Goal: Entertainment & Leisure: Consume media (video, audio)

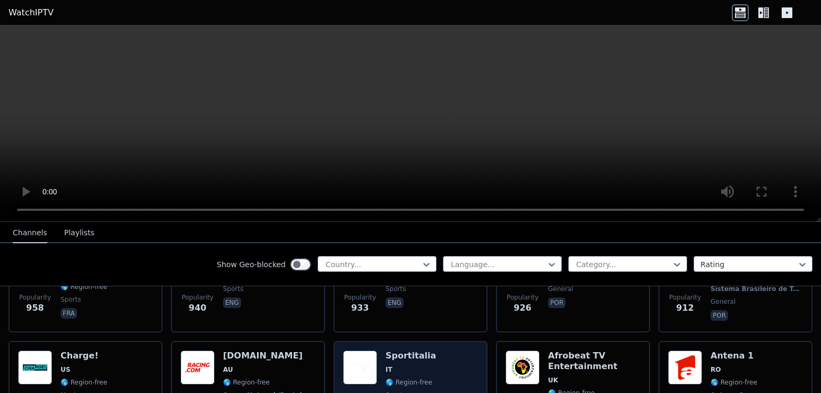
scroll to position [1416, 0]
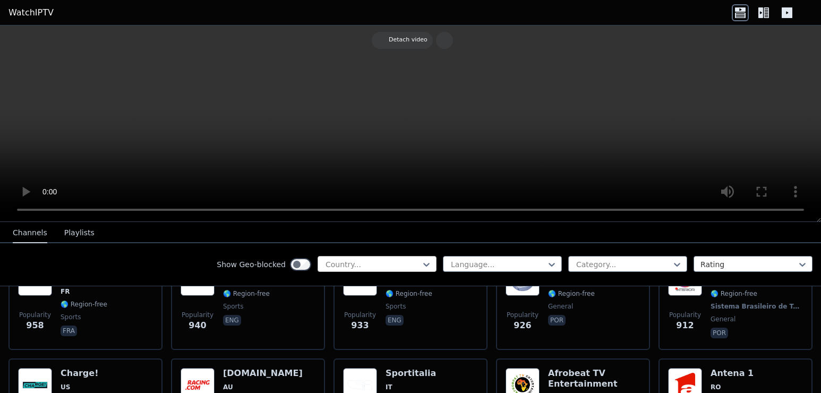
click at [405, 261] on div at bounding box center [372, 264] width 97 height 11
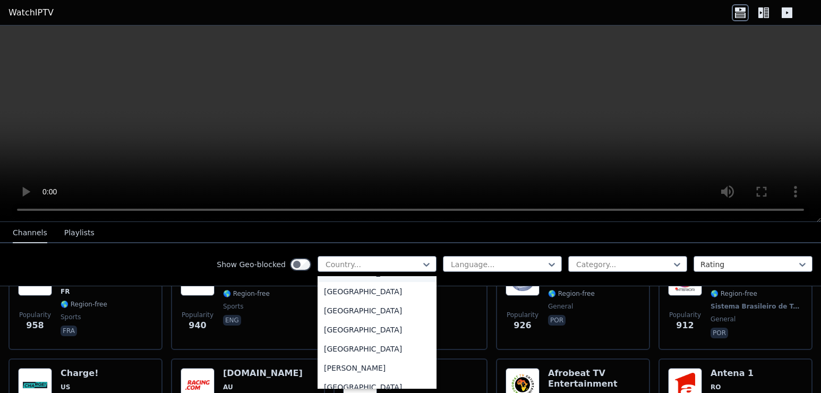
scroll to position [637, 0]
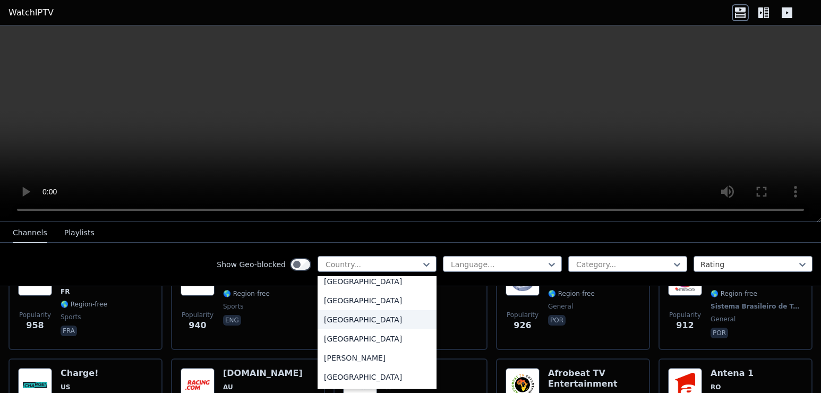
type input "*"
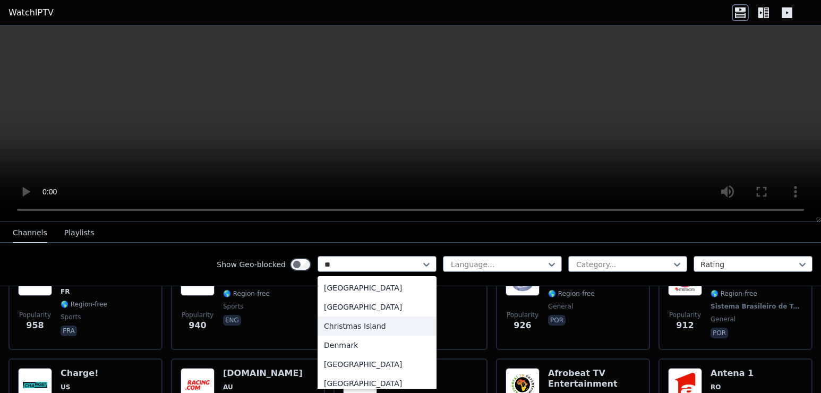
type input "***"
click at [381, 328] on div "[GEOGRAPHIC_DATA]" at bounding box center [377, 326] width 119 height 19
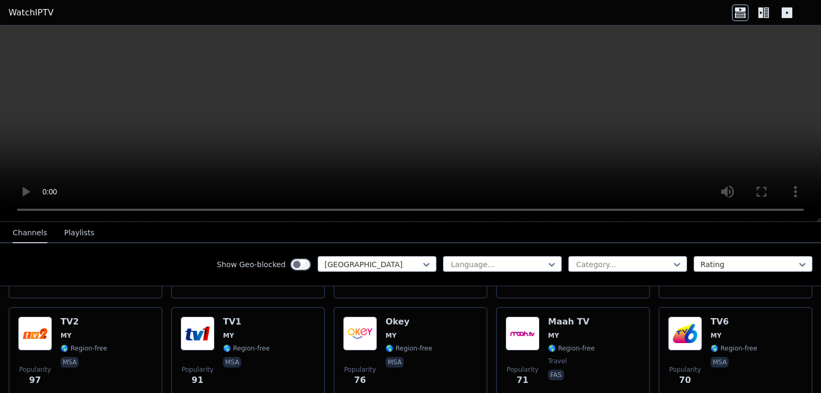
scroll to position [181, 0]
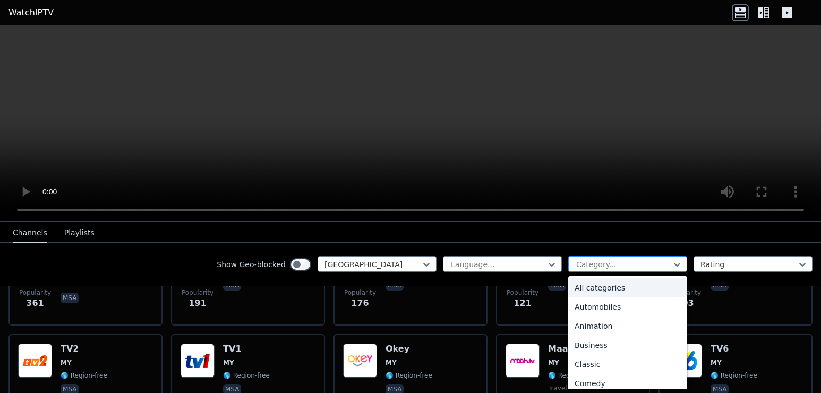
click at [589, 261] on div at bounding box center [623, 264] width 97 height 11
click at [595, 298] on div "Family" at bounding box center [627, 302] width 119 height 19
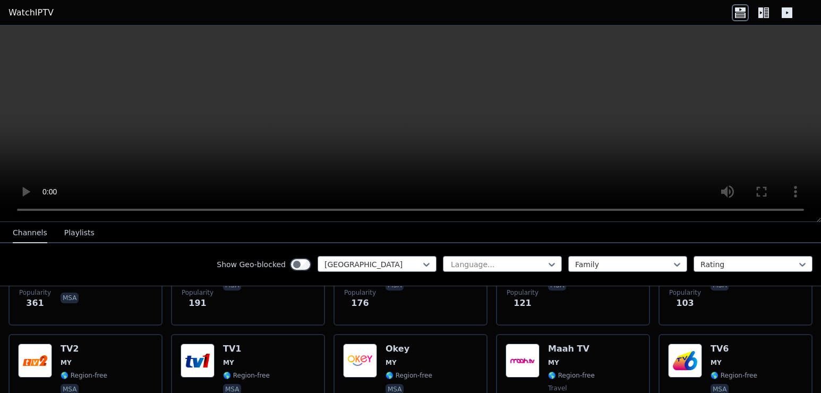
scroll to position [54, 0]
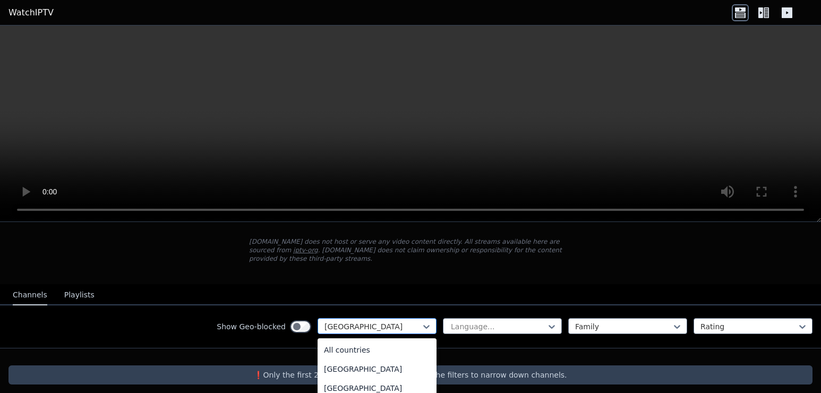
click at [378, 321] on div at bounding box center [372, 326] width 97 height 11
type input "*"
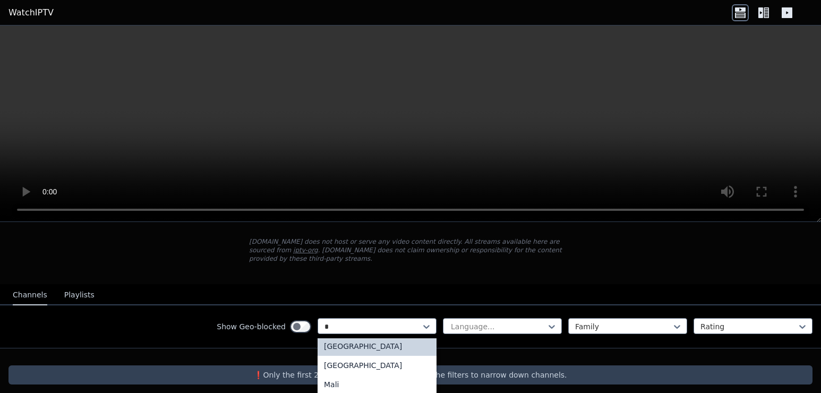
scroll to position [1860, 0]
click at [345, 347] on div "[GEOGRAPHIC_DATA]" at bounding box center [377, 344] width 119 height 19
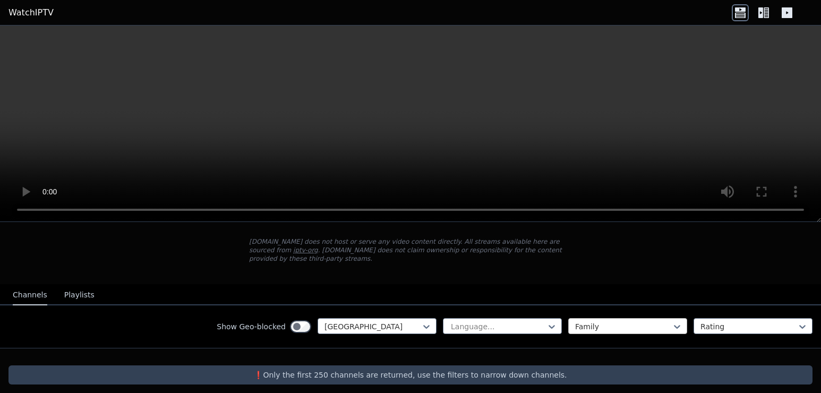
click at [606, 318] on div "Family" at bounding box center [627, 326] width 119 height 16
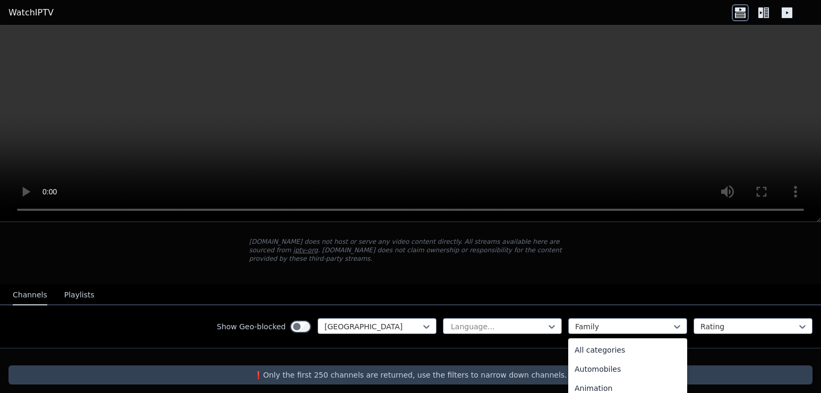
scroll to position [79, 0]
click at [588, 357] on div "Comedy" at bounding box center [627, 366] width 119 height 19
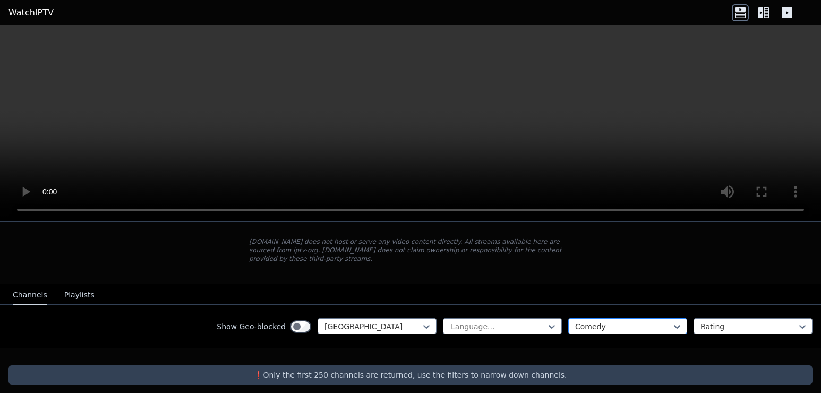
click at [617, 322] on div at bounding box center [623, 326] width 97 height 11
click at [603, 321] on div at bounding box center [623, 326] width 97 height 11
click at [672, 322] on icon at bounding box center [677, 326] width 11 height 11
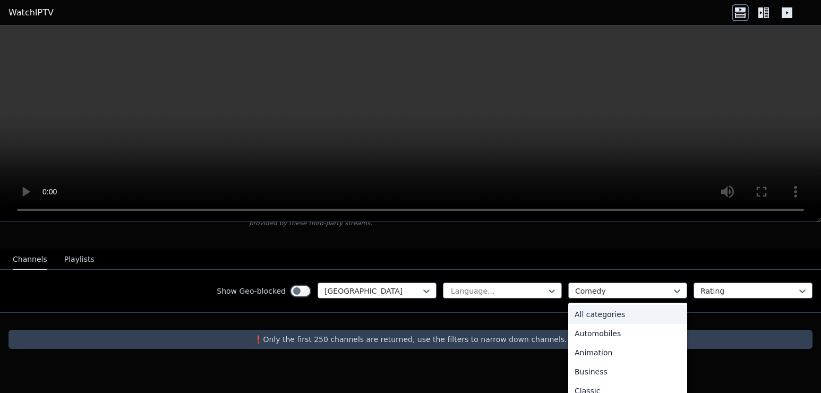
click at [609, 305] on div "All categories" at bounding box center [627, 314] width 119 height 19
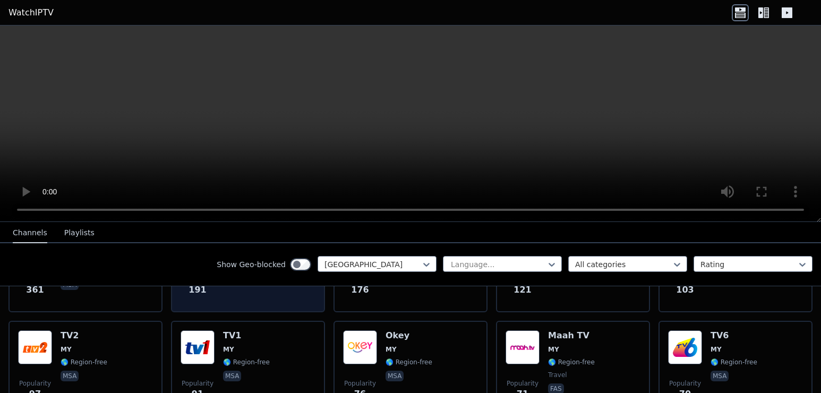
scroll to position [196, 0]
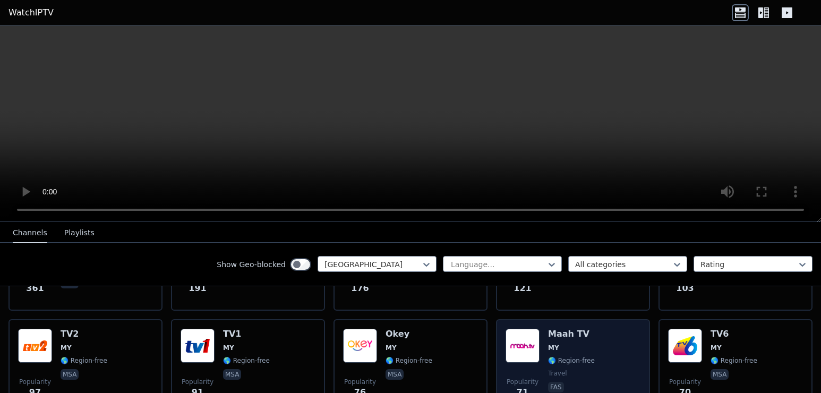
click at [540, 339] on div "Popularity 71 Maah TV MY 🌎 Region-free travel fas" at bounding box center [573, 367] width 135 height 76
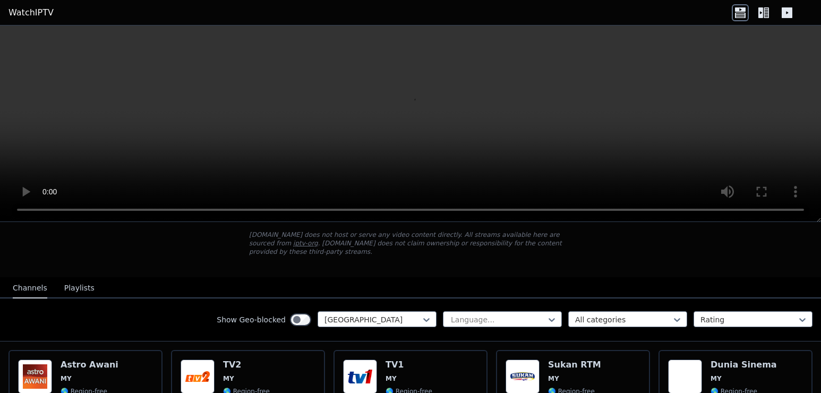
scroll to position [90, 0]
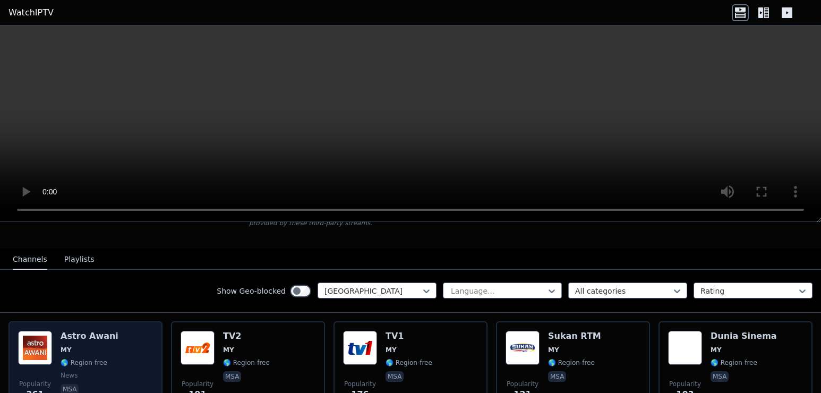
click at [95, 362] on div "Astro Awani MY 🌎 Region-free news msa" at bounding box center [90, 369] width 58 height 76
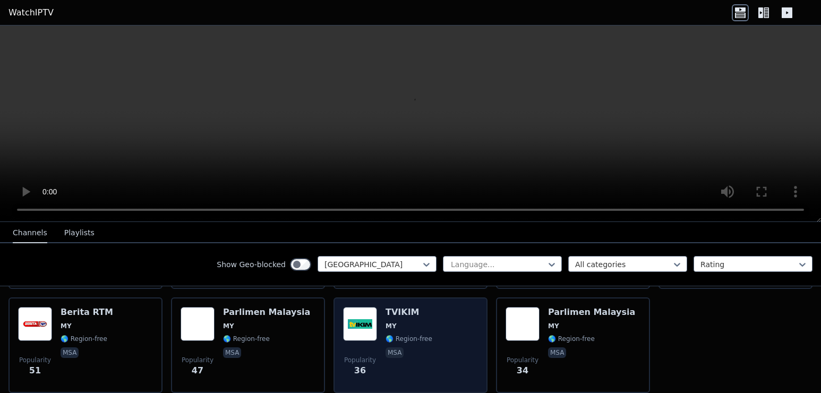
scroll to position [322, 0]
drag, startPoint x: 461, startPoint y: 337, endPoint x: 455, endPoint y: 338, distance: 6.9
click at [457, 337] on div "Popularity 36 TVIKIM MY 🌎 Region-free msa" at bounding box center [410, 344] width 135 height 76
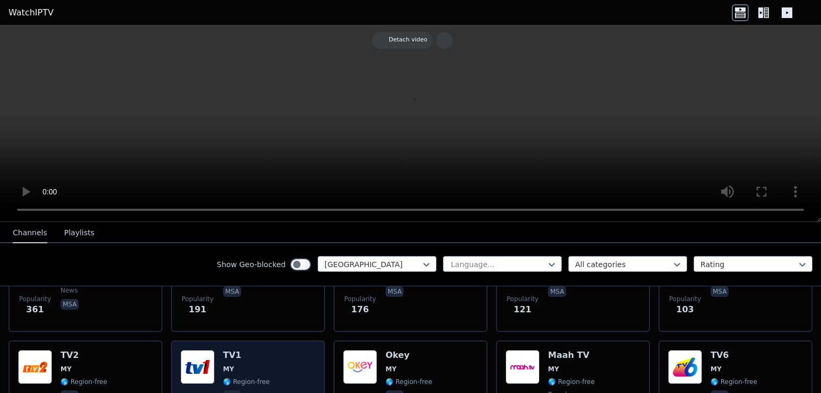
scroll to position [181, 0]
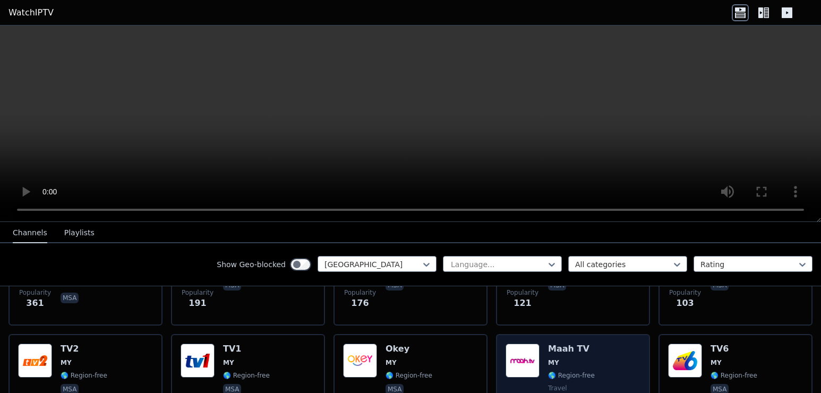
click at [605, 371] on div "Popularity 71 Maah TV MY 🌎 Region-free travel fas" at bounding box center [573, 382] width 135 height 76
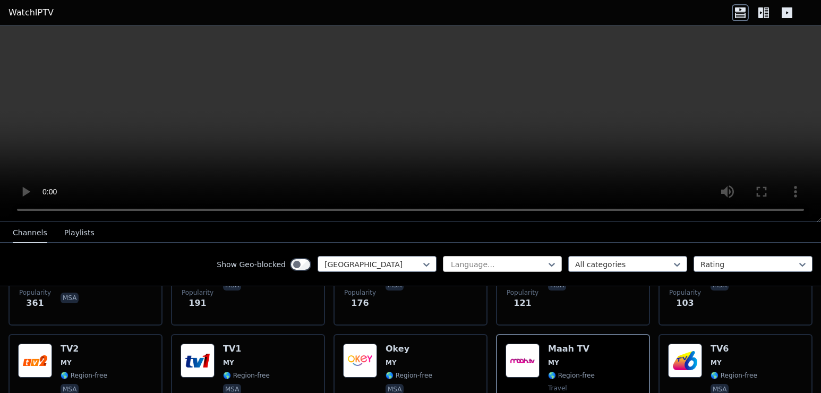
click at [487, 269] on div at bounding box center [498, 264] width 97 height 11
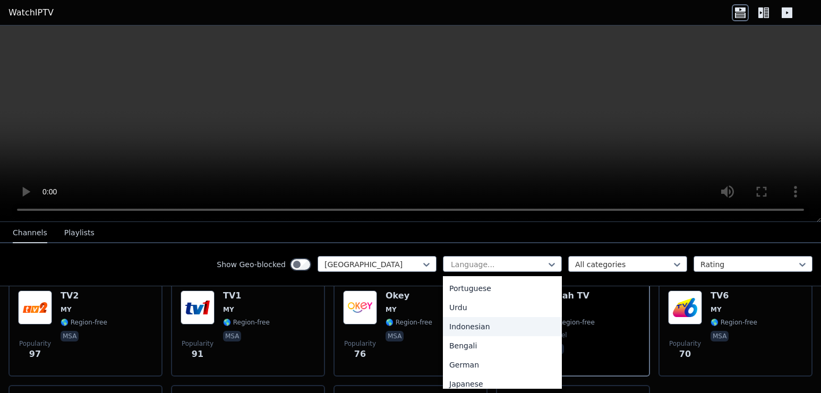
scroll to position [153, 0]
click at [474, 328] on div "Indonesian" at bounding box center [502, 326] width 119 height 19
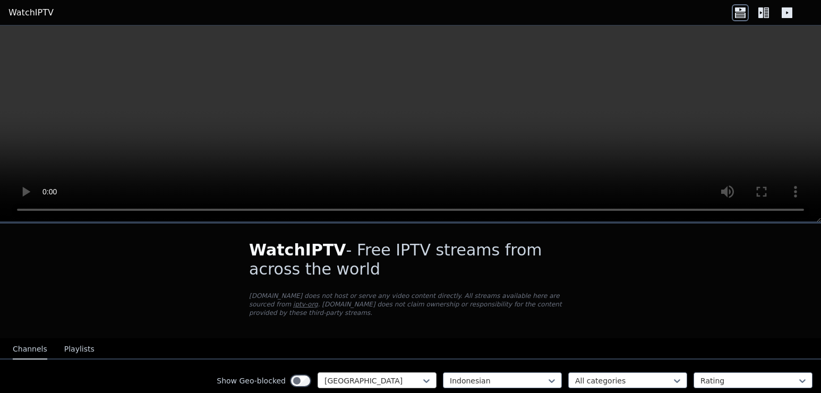
click at [366, 375] on div at bounding box center [372, 380] width 97 height 11
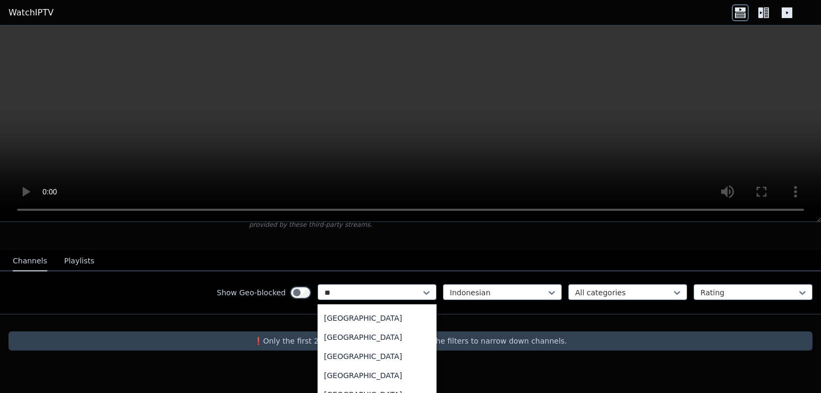
scroll to position [286, 0]
type input "**"
click at [456, 284] on div "Indonesian" at bounding box center [502, 292] width 119 height 16
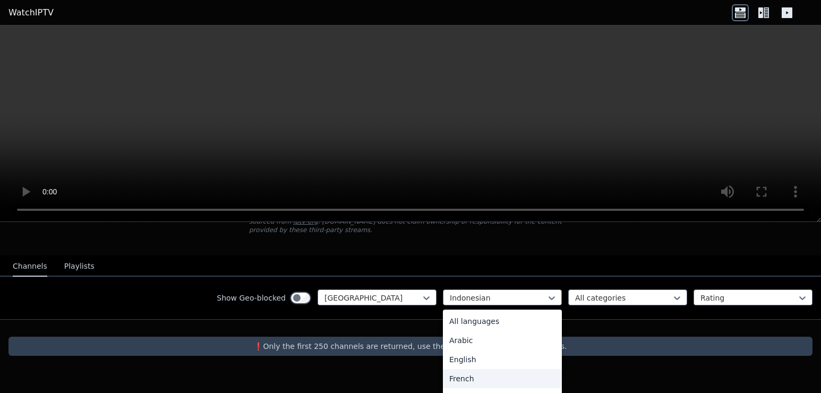
scroll to position [84, 0]
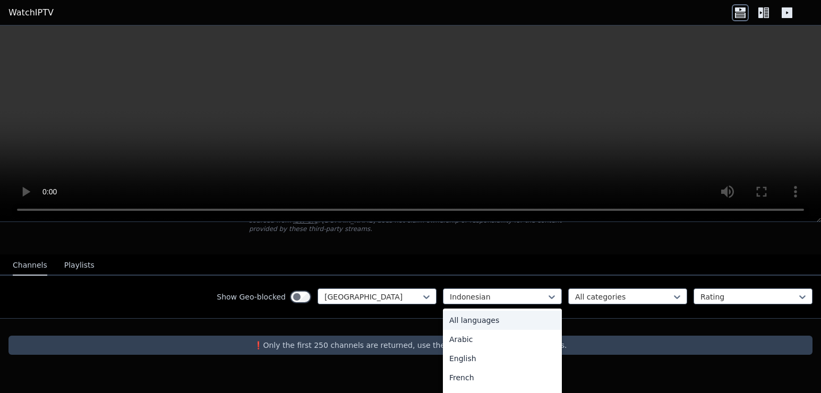
click at [455, 311] on div "All languages" at bounding box center [502, 320] width 119 height 19
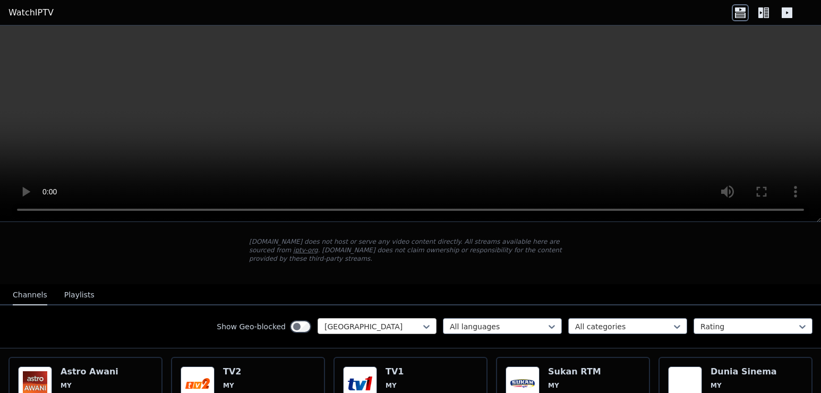
scroll to position [84, 0]
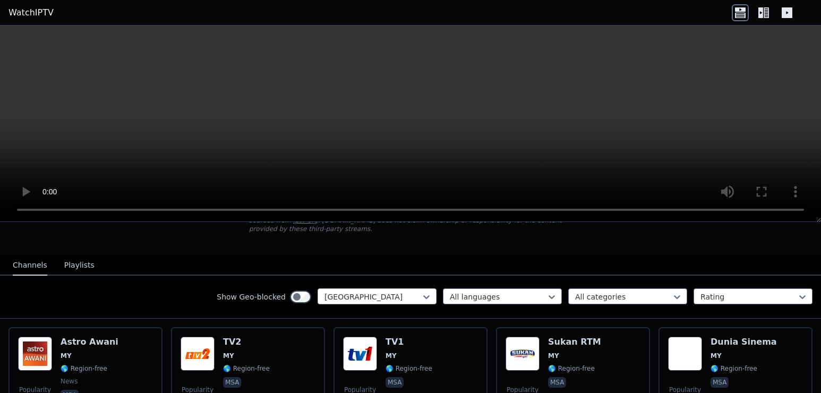
click at [322, 277] on div "Show Geo-blocked Malaysia All languages All categories Rating" at bounding box center [410, 297] width 821 height 43
click at [330, 292] on div at bounding box center [372, 297] width 97 height 11
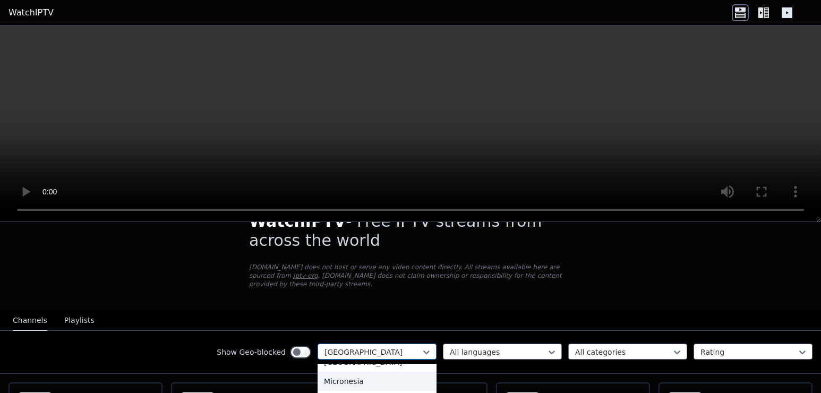
scroll to position [0, 0]
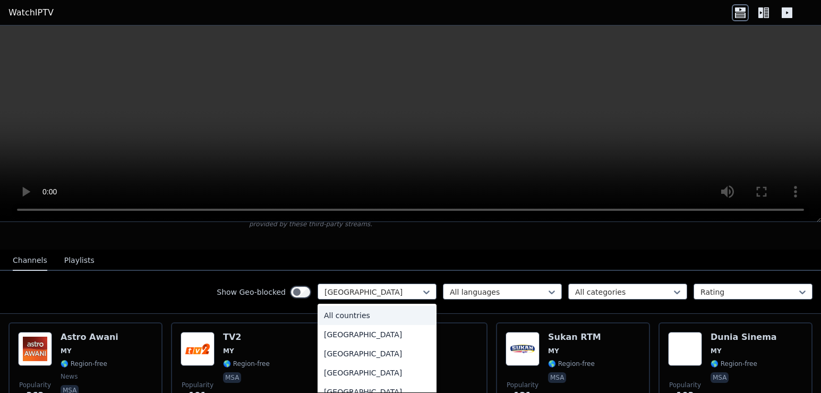
click at [353, 309] on div "All countries" at bounding box center [377, 315] width 119 height 19
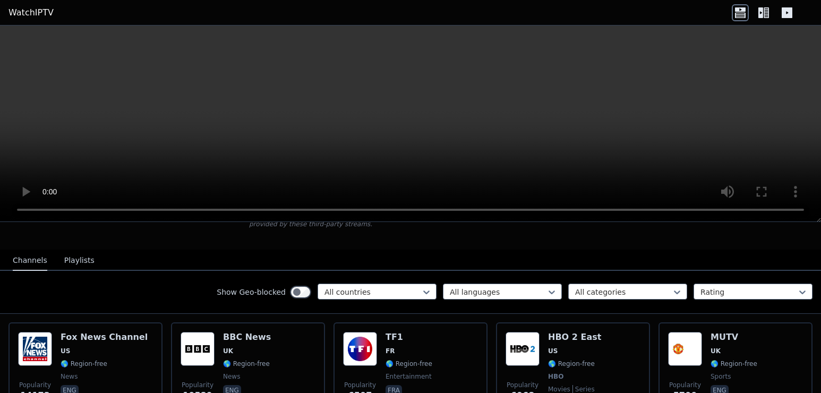
click at [606, 274] on div "Show Geo-blocked All countries All languages All categories Rating" at bounding box center [410, 292] width 821 height 43
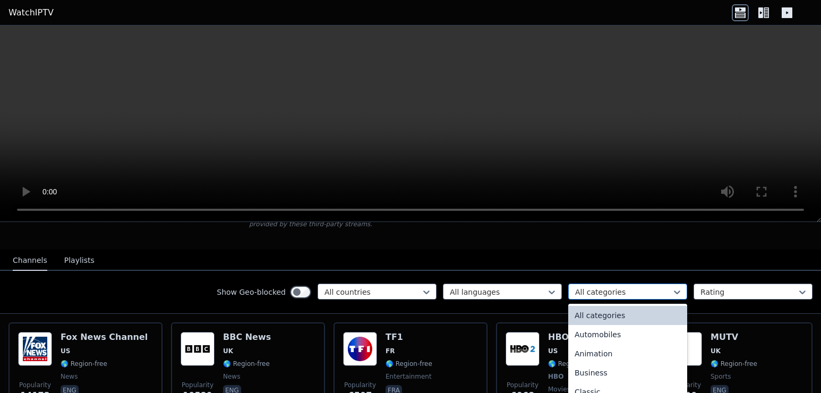
click at [615, 287] on div at bounding box center [623, 292] width 97 height 11
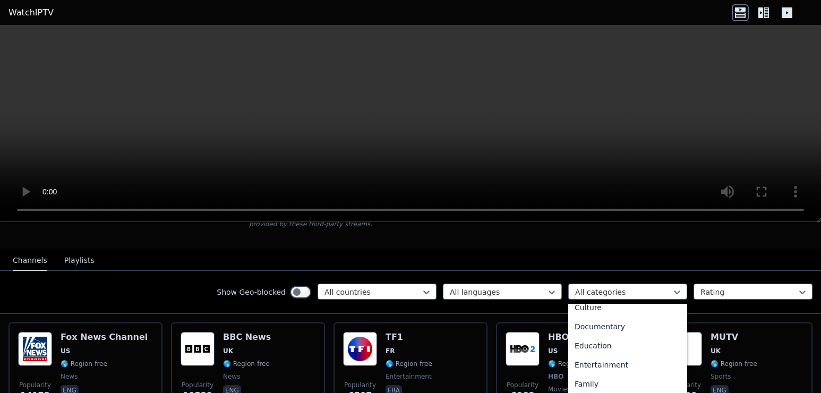
scroll to position [177, 0]
click at [597, 340] on div "Family" at bounding box center [627, 348] width 119 height 19
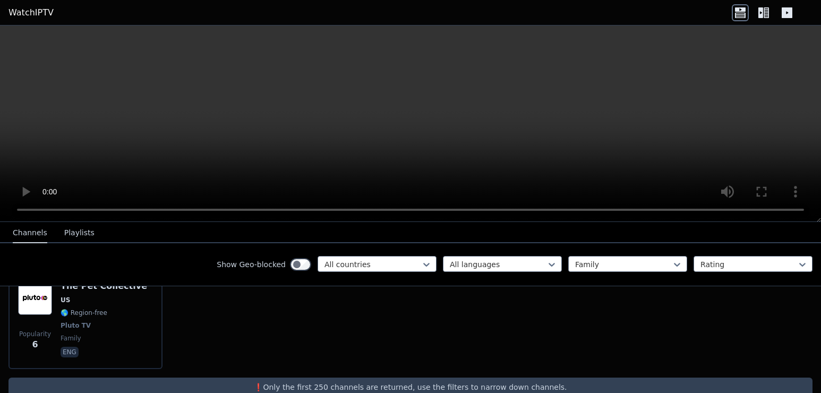
scroll to position [1021, 0]
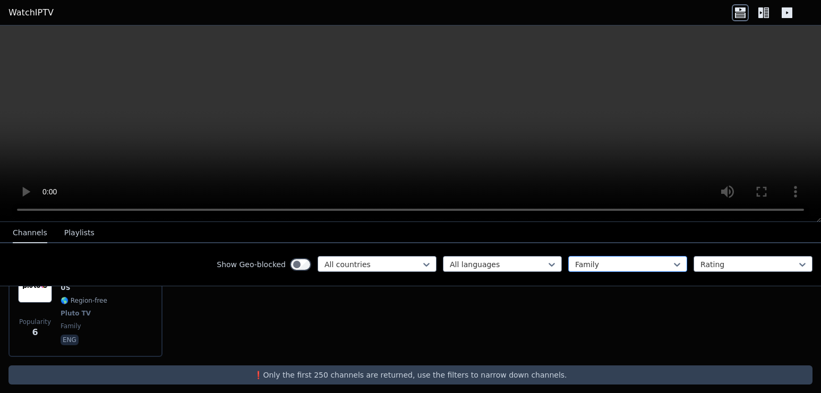
click at [647, 265] on div at bounding box center [623, 264] width 97 height 11
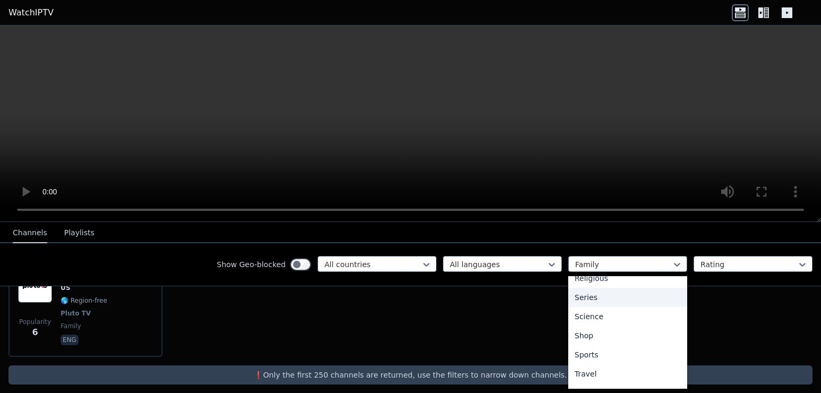
scroll to position [408, 0]
click at [593, 278] on div "Series" at bounding box center [627, 281] width 119 height 19
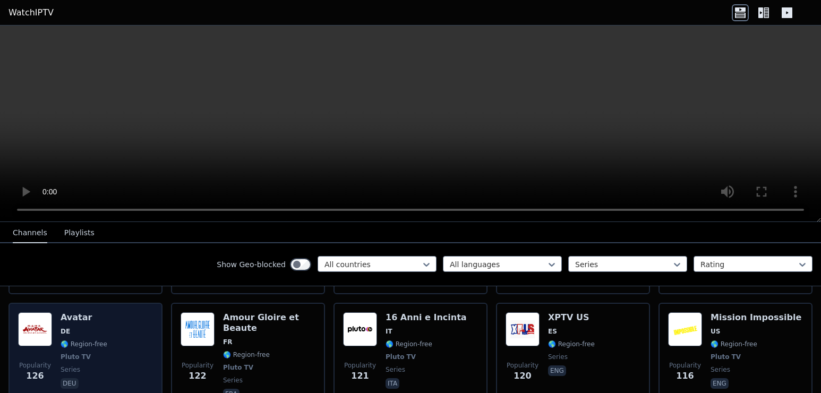
scroll to position [567, 0]
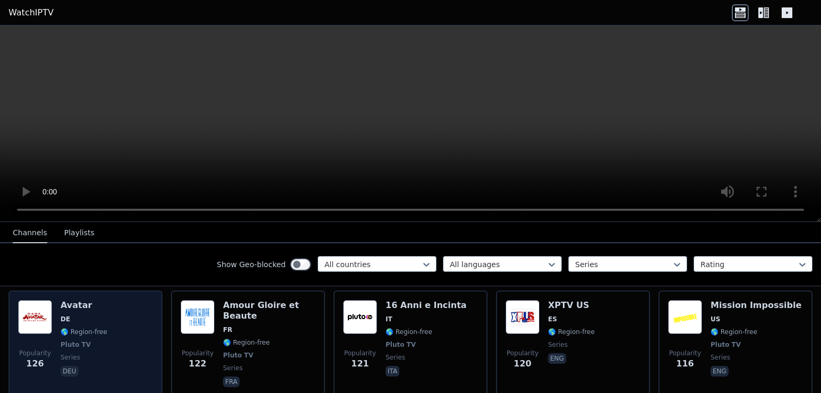
click at [123, 319] on div "Popularity 126 Avatar DE 🌎 Region-free Pluto TV series deu" at bounding box center [85, 344] width 135 height 89
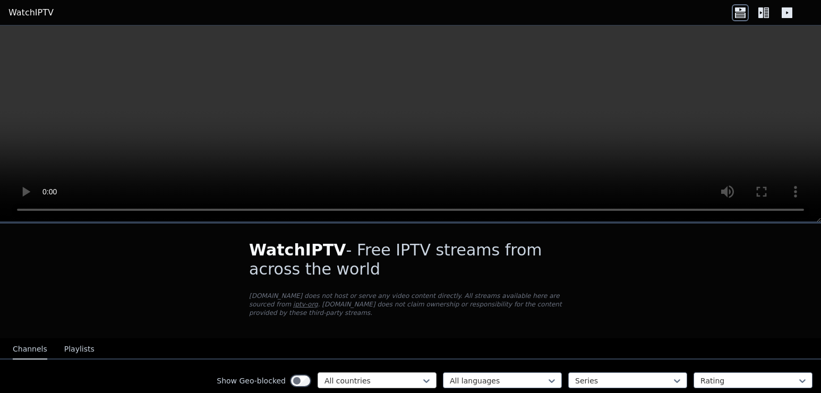
scroll to position [89, 0]
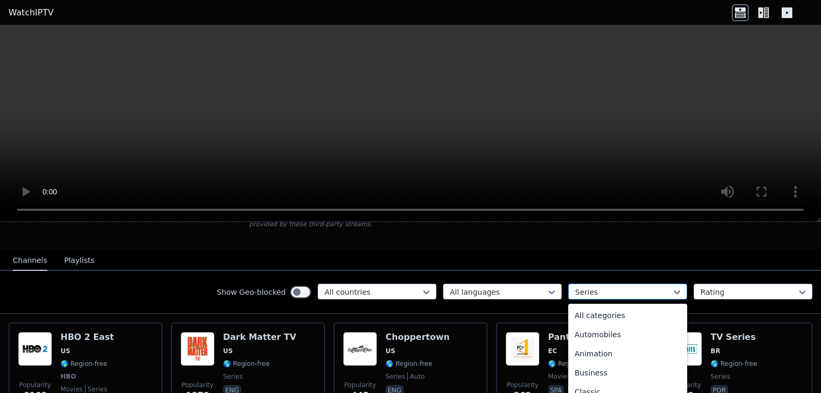
click at [636, 287] on div at bounding box center [623, 292] width 97 height 11
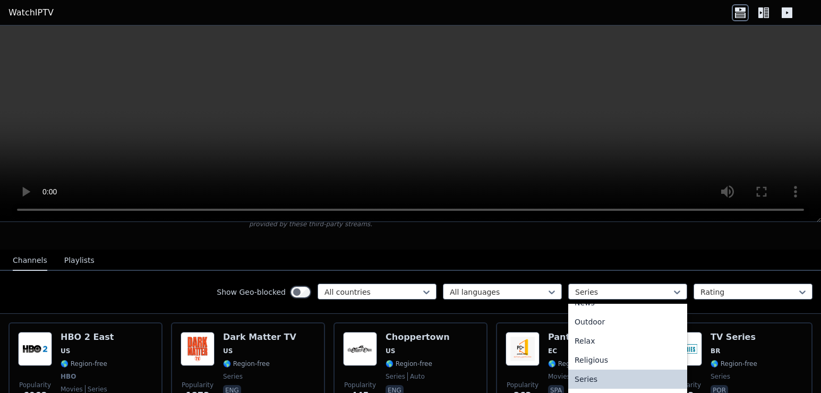
scroll to position [376, 0]
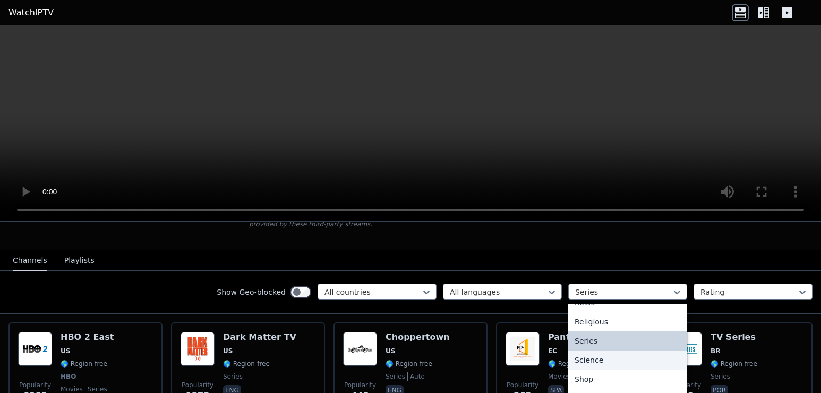
click at [576, 350] on div "Science" at bounding box center [627, 359] width 119 height 19
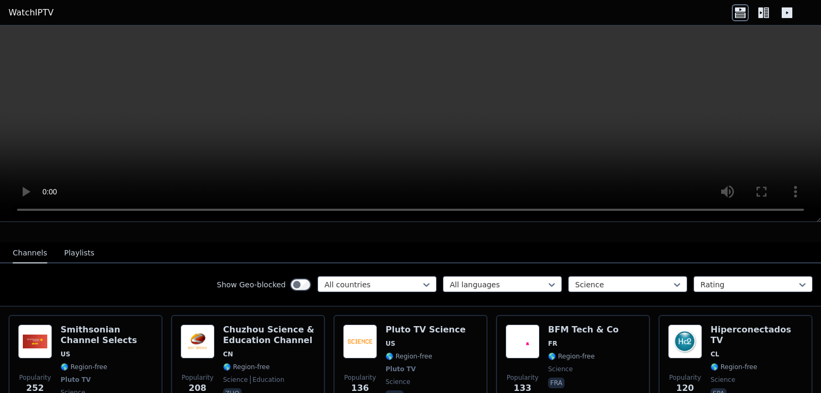
scroll to position [92, 0]
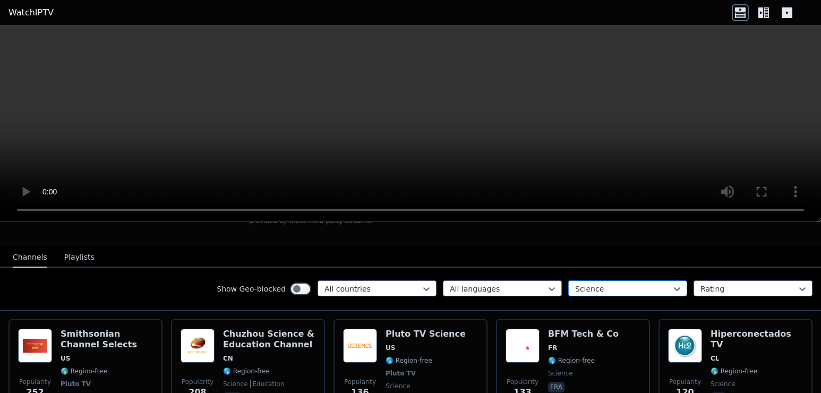
click at [605, 284] on div at bounding box center [623, 289] width 97 height 11
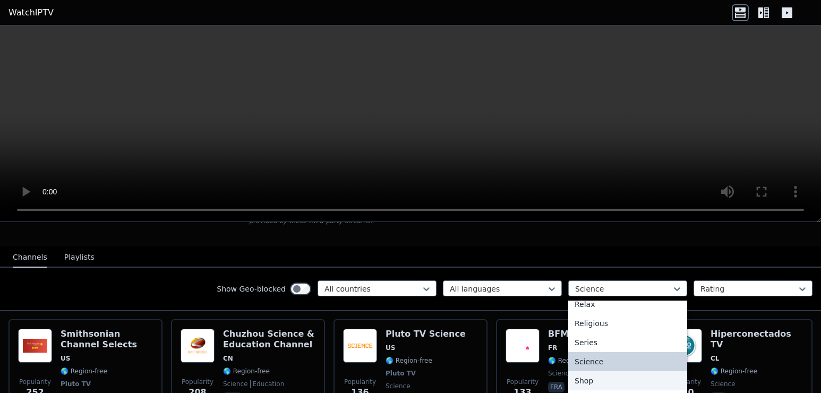
scroll to position [371, 0]
click at [601, 343] on div "Series" at bounding box center [627, 342] width 119 height 19
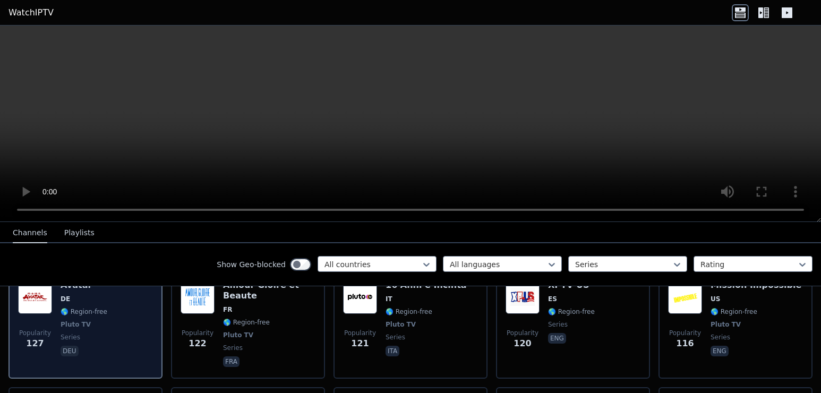
scroll to position [587, 0]
click at [29, 299] on img at bounding box center [35, 296] width 34 height 34
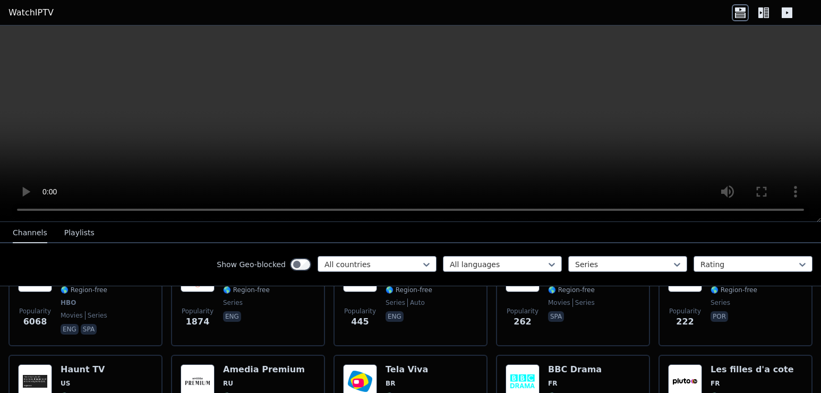
scroll to position [56, 0]
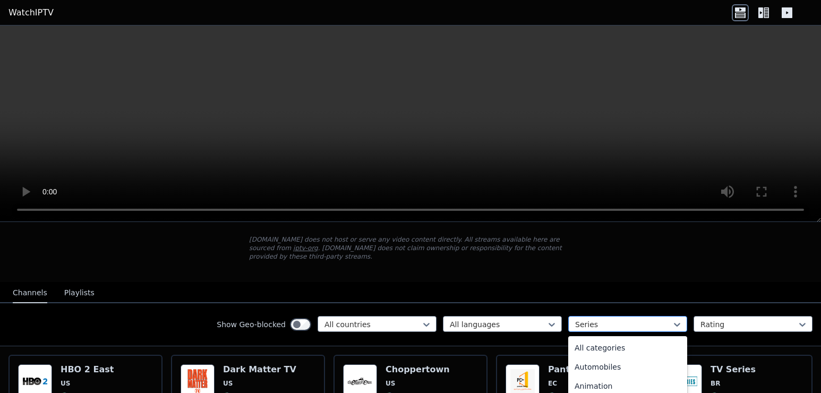
click at [647, 319] on div at bounding box center [623, 324] width 97 height 11
click at [589, 341] on div "Lifestyle" at bounding box center [627, 345] width 119 height 19
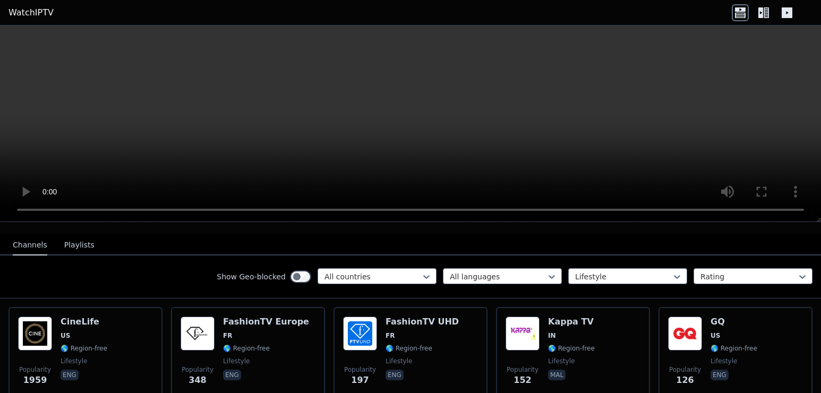
scroll to position [127, 0]
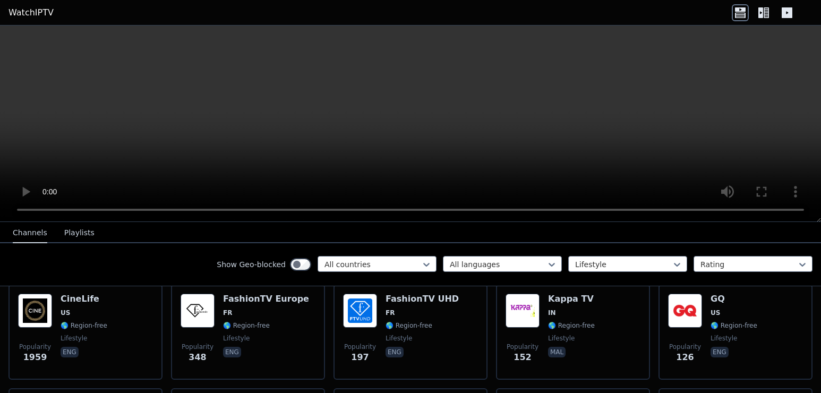
click at [603, 255] on div "Show Geo-blocked All countries All languages Lifestyle Rating" at bounding box center [410, 264] width 821 height 43
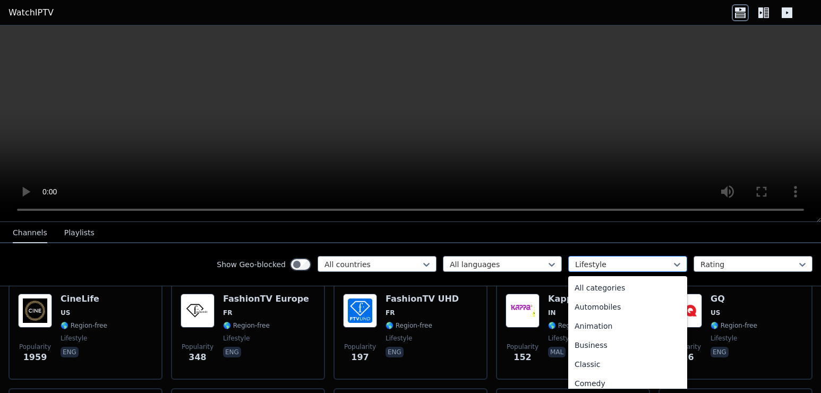
click at [593, 264] on div at bounding box center [623, 264] width 97 height 11
click at [591, 326] on div "Animation" at bounding box center [627, 326] width 119 height 19
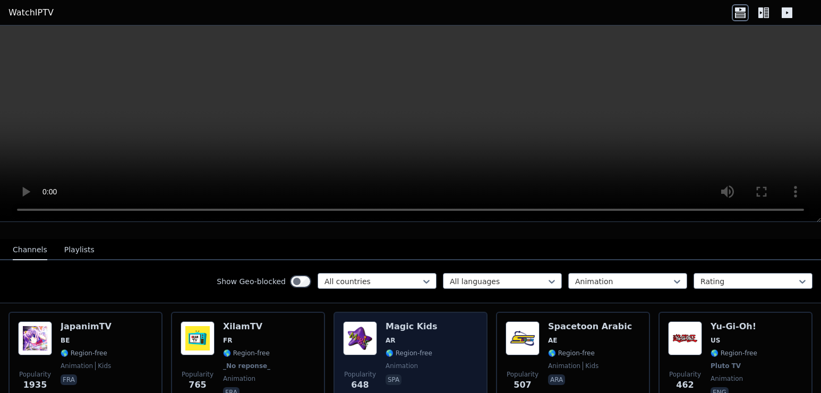
scroll to position [109, 0]
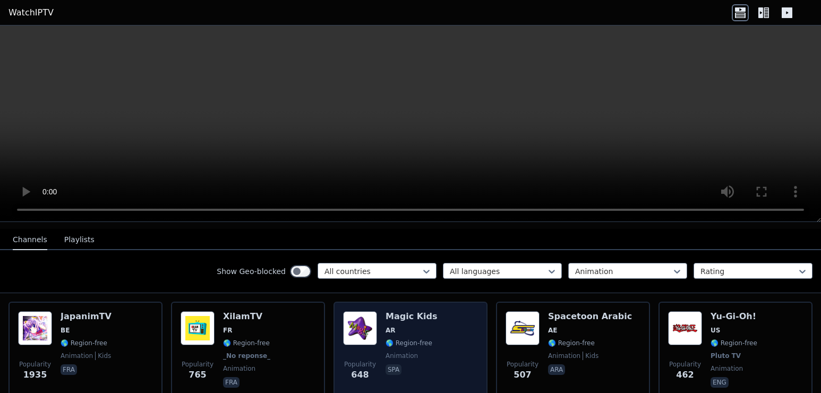
click at [414, 339] on span "🌎 Region-free" at bounding box center [409, 343] width 47 height 8
click at [375, 353] on div "Popularity 648 Magic Kids AR 🌎 Region-free animation spa" at bounding box center [410, 350] width 135 height 79
drag, startPoint x: 430, startPoint y: 317, endPoint x: 410, endPoint y: 330, distance: 23.7
click at [427, 318] on div "Popularity 648 Magic Kids AR 🌎 Region-free animation spa" at bounding box center [410, 350] width 135 height 79
click at [410, 330] on div "Magic Kids AR 🌎 Region-free animation spa" at bounding box center [412, 350] width 52 height 79
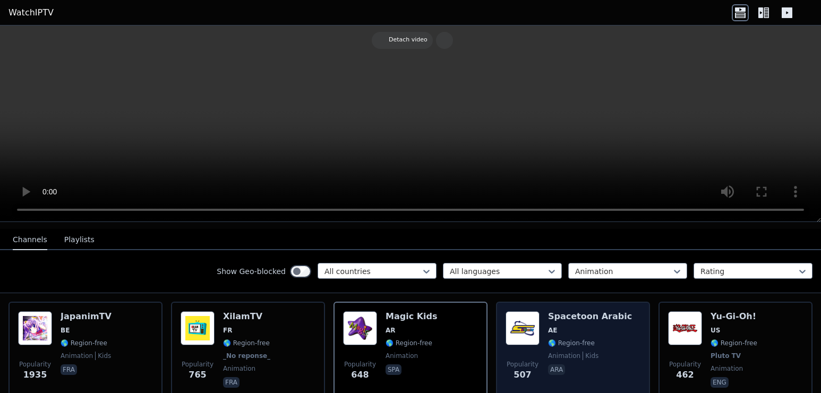
click at [522, 328] on img at bounding box center [523, 328] width 34 height 34
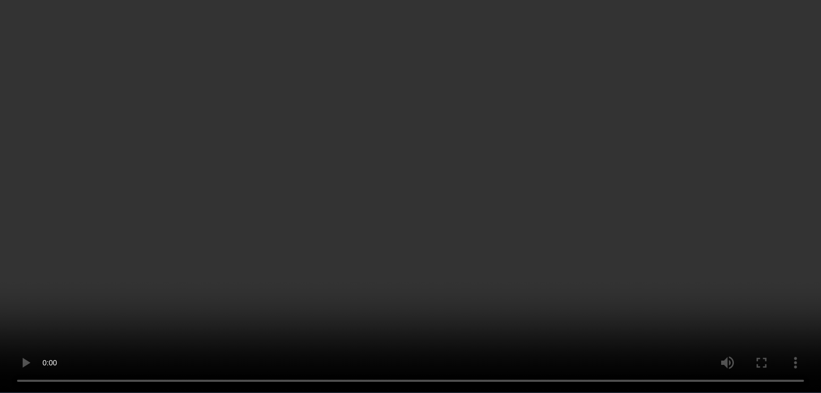
scroll to position [74, 0]
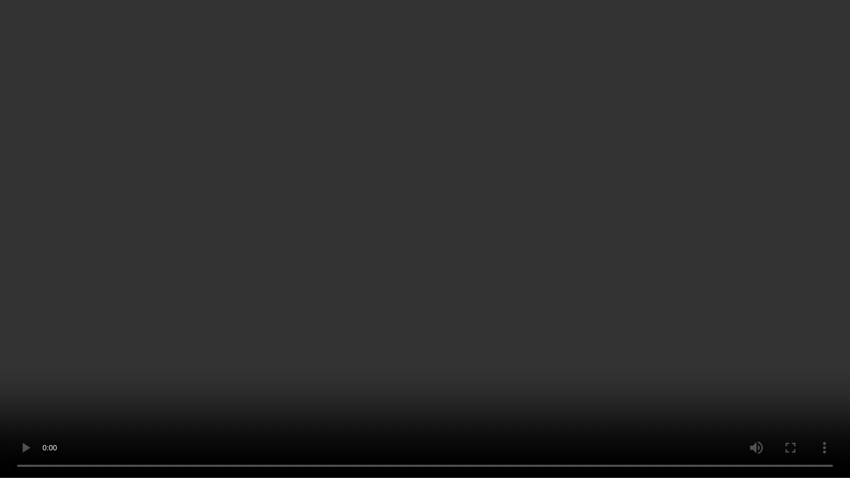
click at [40, 392] on video at bounding box center [425, 239] width 850 height 478
click at [449, 228] on video at bounding box center [425, 239] width 850 height 478
click at [774, 0] on video at bounding box center [425, 239] width 850 height 478
click at [535, 150] on video at bounding box center [425, 239] width 850 height 478
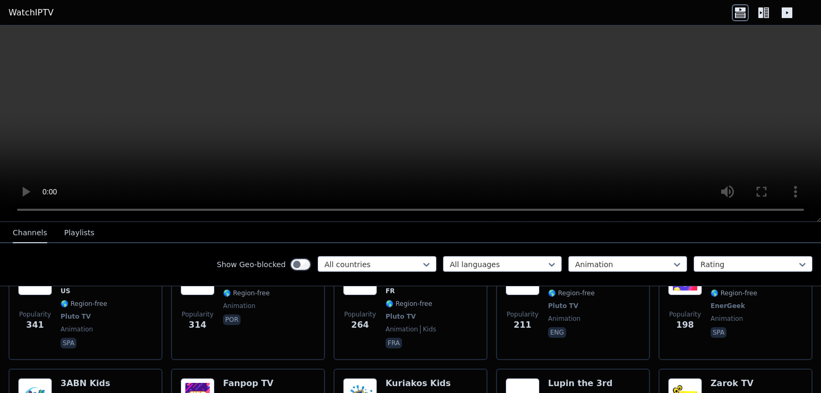
scroll to position [142, 0]
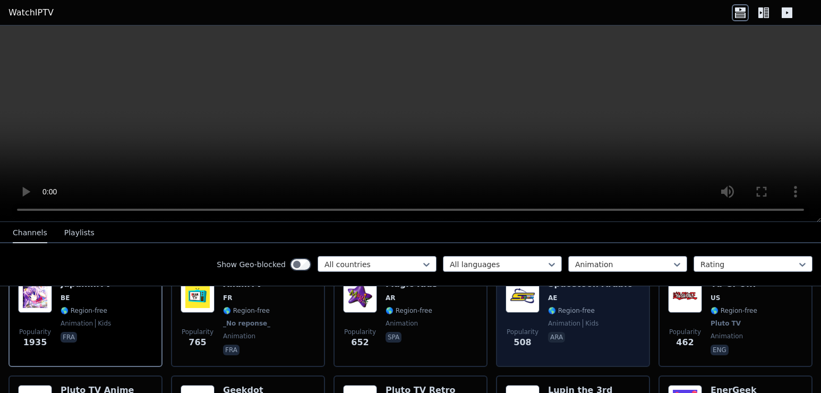
click at [595, 332] on span "ara" at bounding box center [590, 338] width 84 height 13
click at [580, 319] on div "Spacetoon Arabic AE 🌎 Region-free animation kids ara" at bounding box center [590, 318] width 84 height 79
click at [579, 319] on div "Spacetoon Arabic AE 🌎 Region-free animation kids ara" at bounding box center [590, 318] width 84 height 79
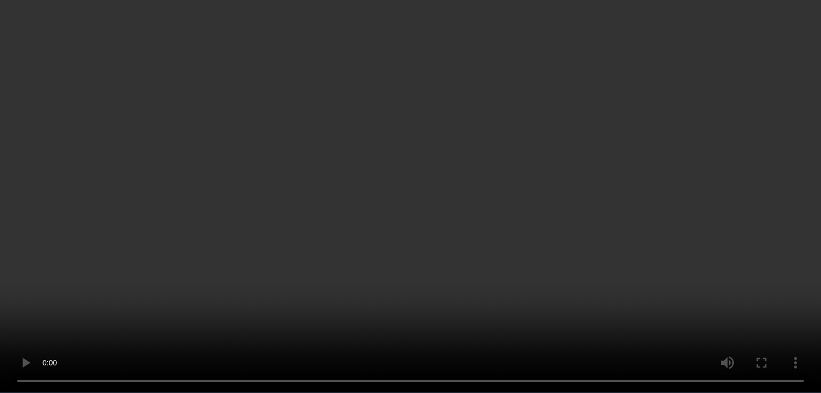
scroll to position [36, 0]
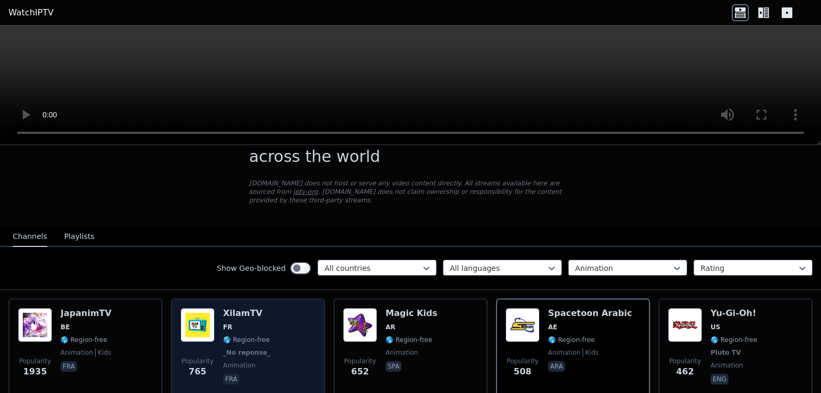
click at [223, 336] on span "🌎 Region-free" at bounding box center [246, 340] width 47 height 8
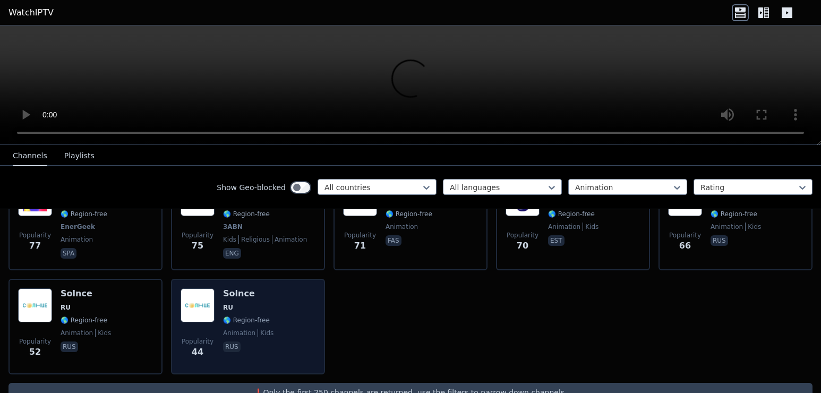
scroll to position [495, 0]
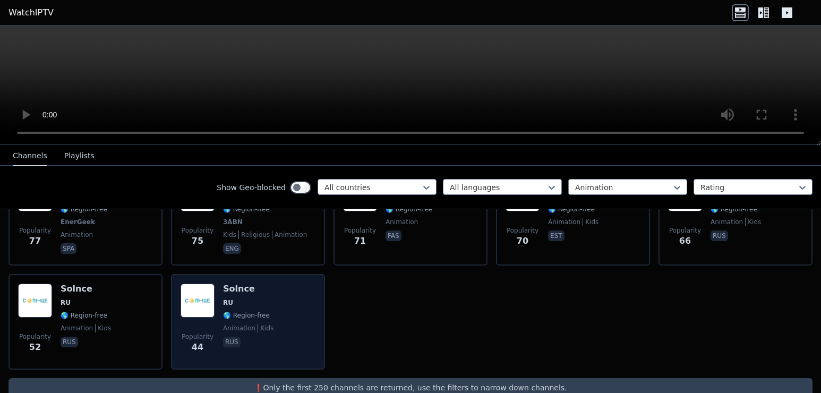
click at [224, 324] on span "animation" at bounding box center [239, 328] width 32 height 8
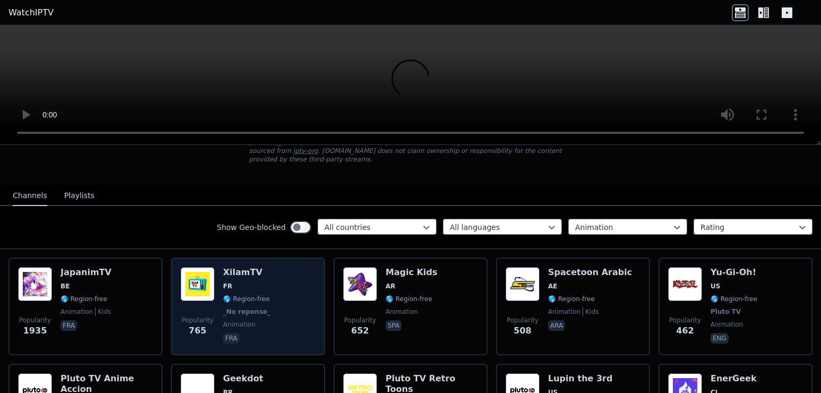
scroll to position [36, 0]
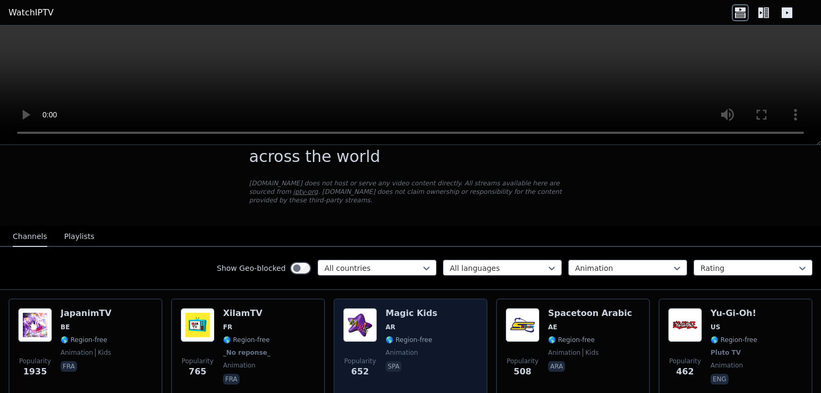
click at [360, 332] on img at bounding box center [360, 325] width 34 height 34
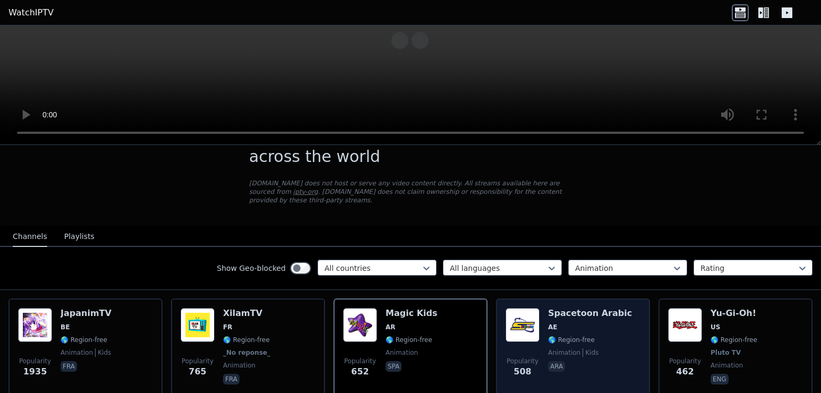
click at [589, 313] on div "Spacetoon Arabic AE 🌎 Region-free animation kids ara" at bounding box center [590, 347] width 84 height 79
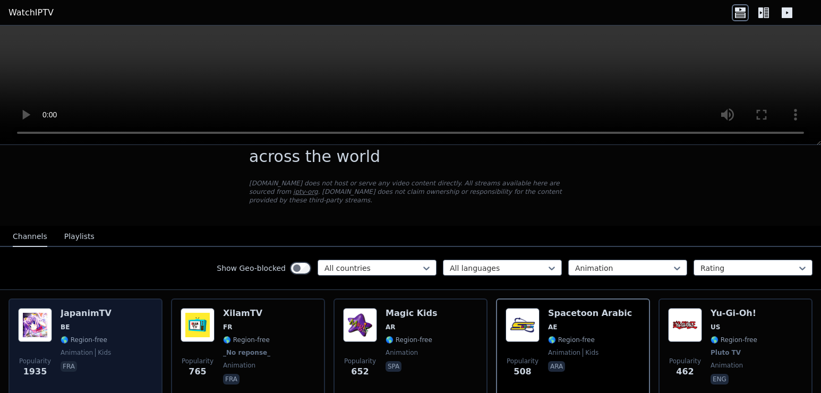
click at [116, 319] on div "Popularity 1935 JapanimTV BE 🌎 Region-free animation kids fra" at bounding box center [85, 347] width 135 height 79
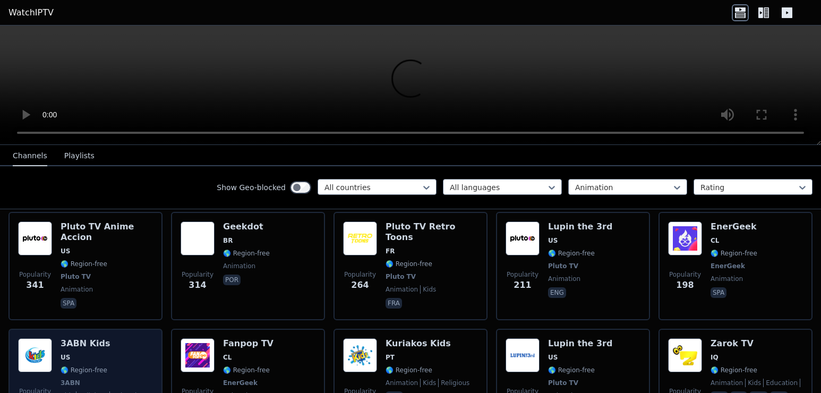
scroll to position [230, 0]
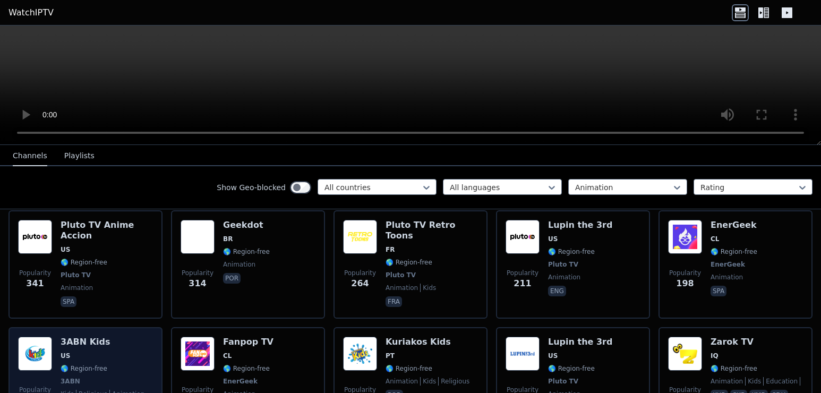
click at [92, 364] on span "🌎 Region-free" at bounding box center [84, 368] width 47 height 8
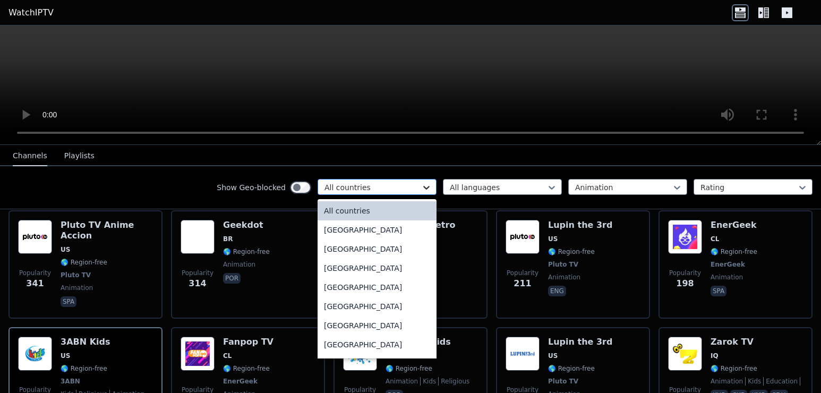
click at [421, 190] on icon at bounding box center [426, 187] width 11 height 11
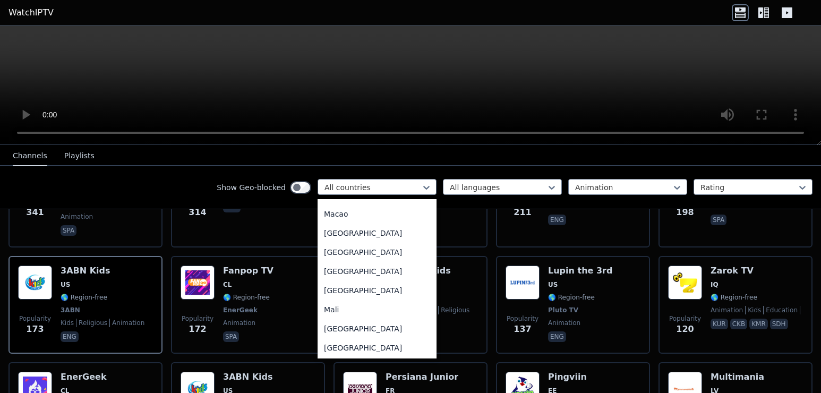
scroll to position [2124, 0]
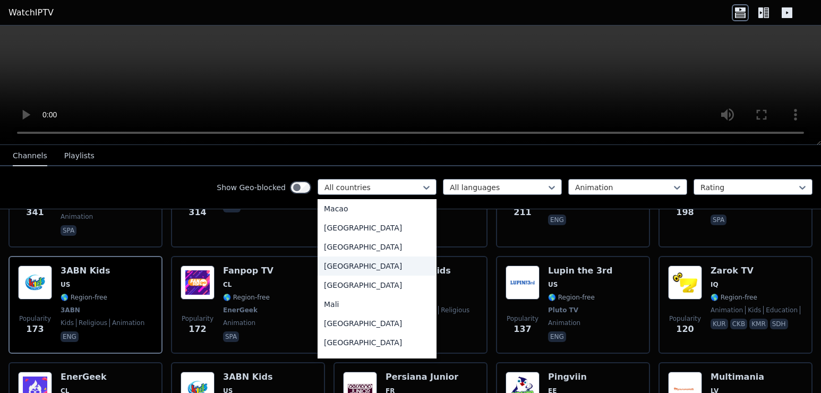
click at [338, 276] on div "[GEOGRAPHIC_DATA]" at bounding box center [377, 265] width 119 height 19
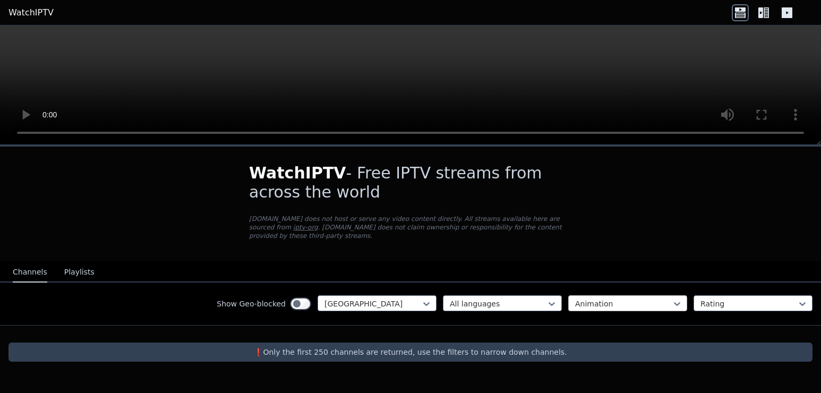
click at [614, 295] on div "Animation" at bounding box center [627, 303] width 119 height 16
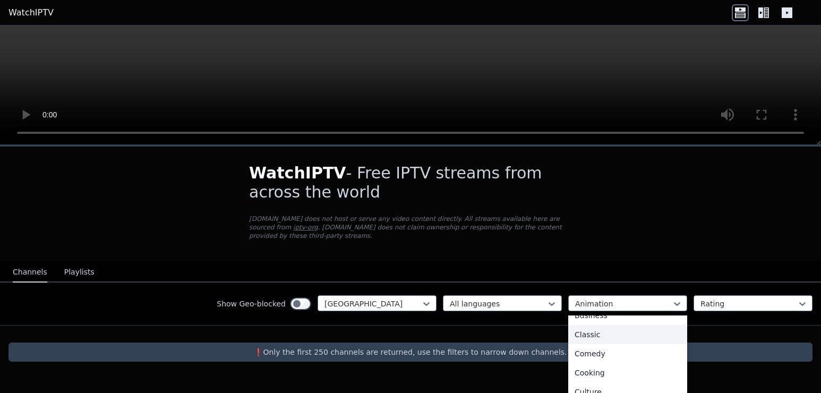
scroll to position [71, 0]
click at [610, 328] on div "Classic" at bounding box center [627, 332] width 119 height 19
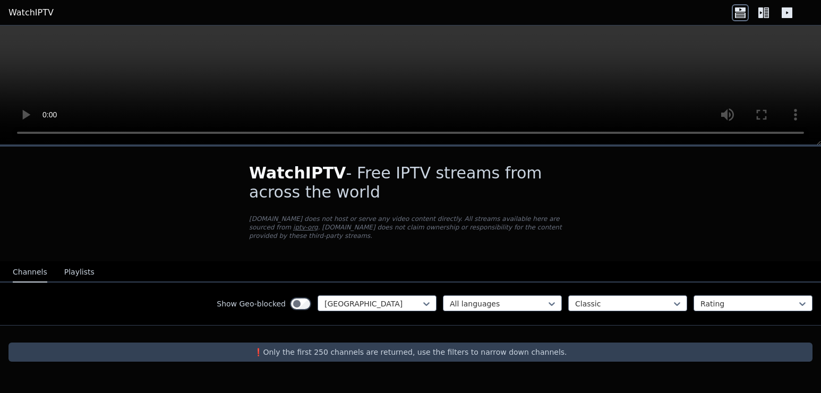
click at [592, 283] on div "Show Geo-blocked Malaysia All languages Classic Rating" at bounding box center [410, 304] width 821 height 43
click at [622, 298] on div at bounding box center [623, 303] width 97 height 11
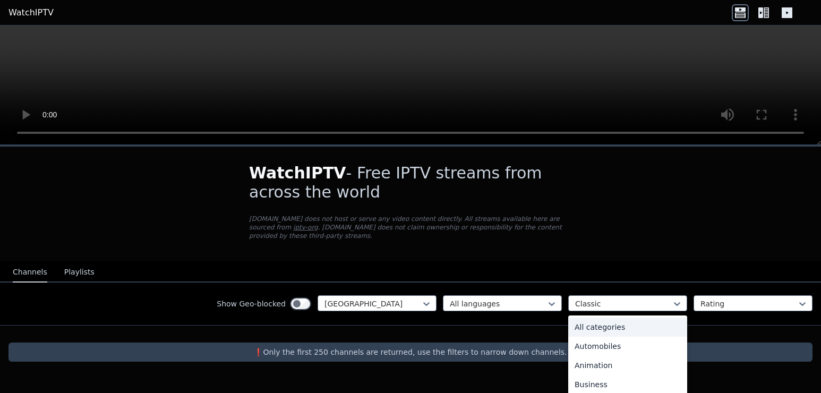
click at [636, 318] on div "All categories" at bounding box center [627, 327] width 119 height 19
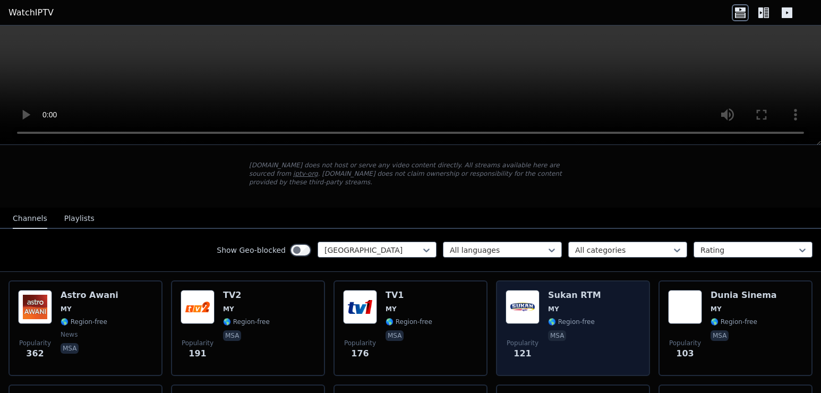
scroll to position [53, 0]
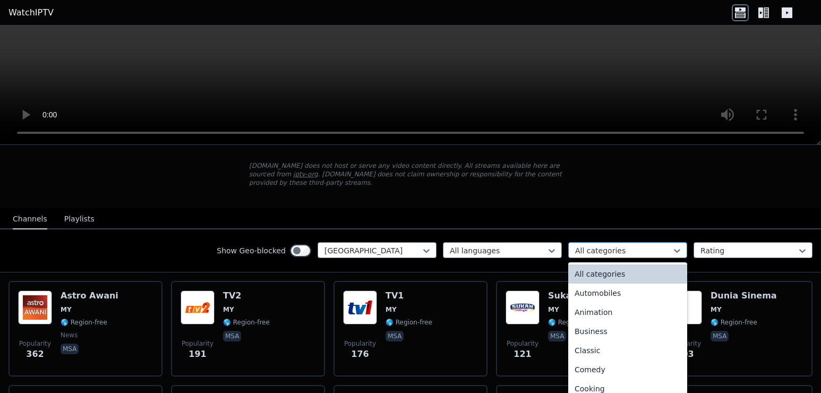
click at [626, 245] on div at bounding box center [623, 250] width 97 height 11
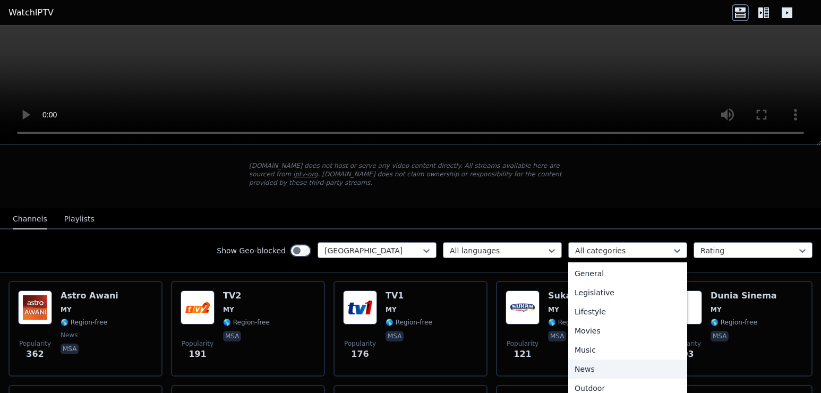
click at [574, 362] on div "News" at bounding box center [627, 369] width 119 height 19
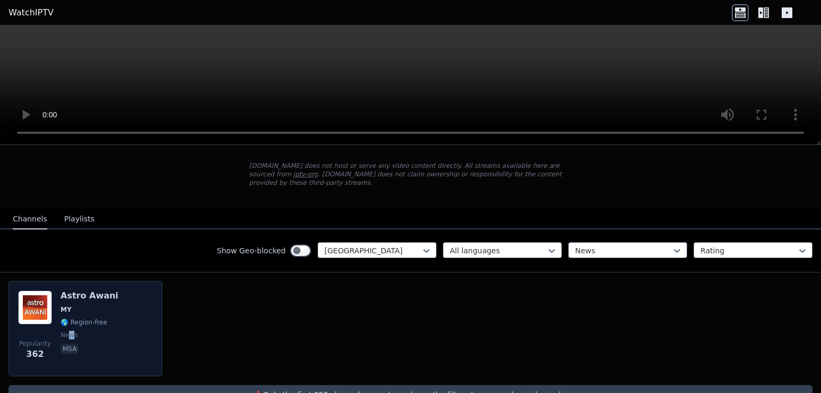
click at [70, 331] on span "news" at bounding box center [69, 335] width 17 height 8
click at [152, 353] on div "Popularity 362 Astro Awani MY 🌎 Region-free news msa" at bounding box center [85, 329] width 154 height 96
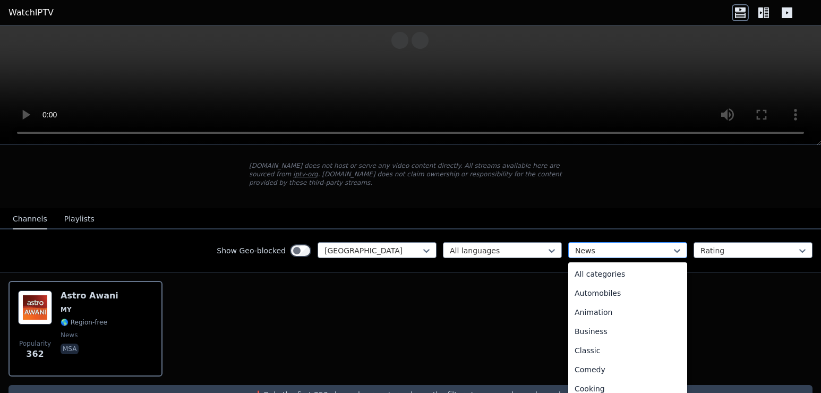
click at [605, 249] on div "News" at bounding box center [627, 250] width 119 height 16
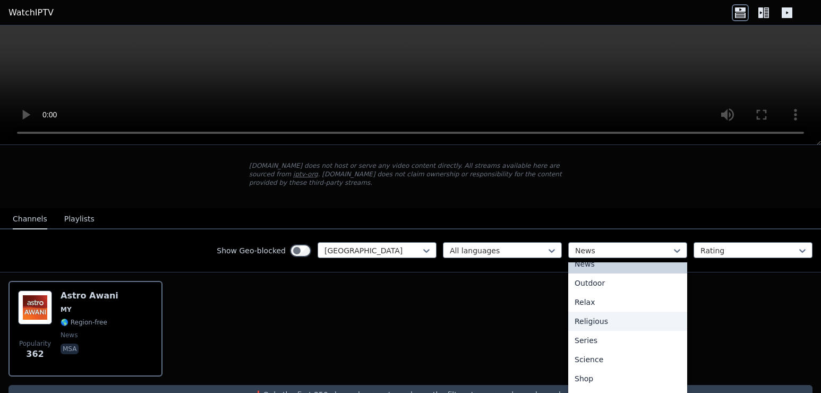
scroll to position [386, 0]
click at [587, 321] on div "Shop" at bounding box center [627, 328] width 119 height 19
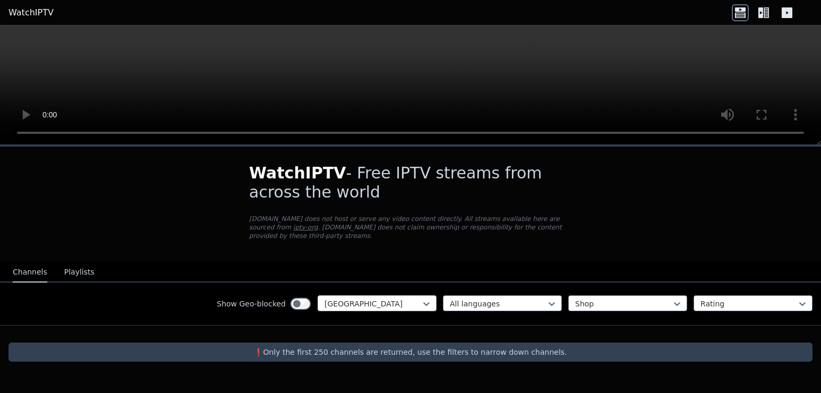
click at [375, 295] on div "[GEOGRAPHIC_DATA]" at bounding box center [377, 303] width 119 height 16
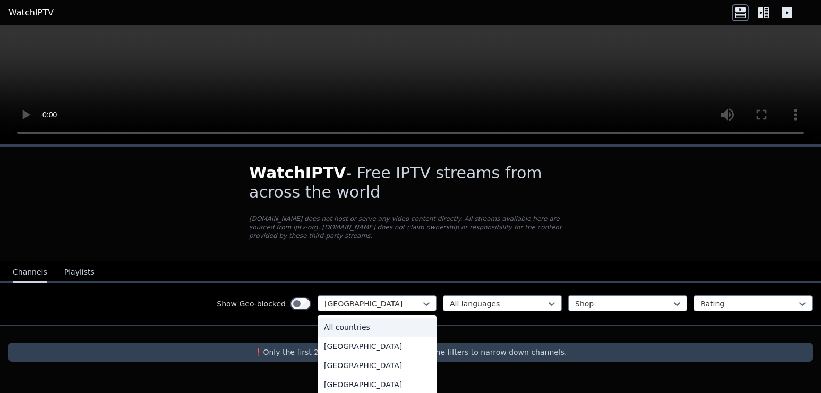
click at [390, 318] on div "All countries" at bounding box center [377, 327] width 119 height 19
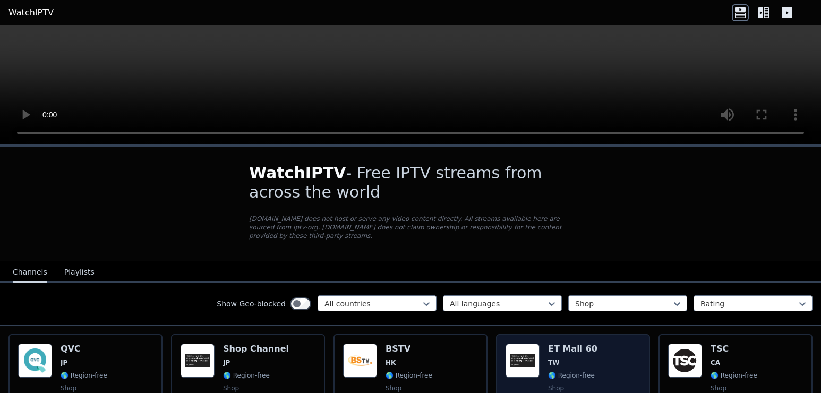
click at [550, 344] on h6 "ET Mall 60" at bounding box center [572, 349] width 49 height 11
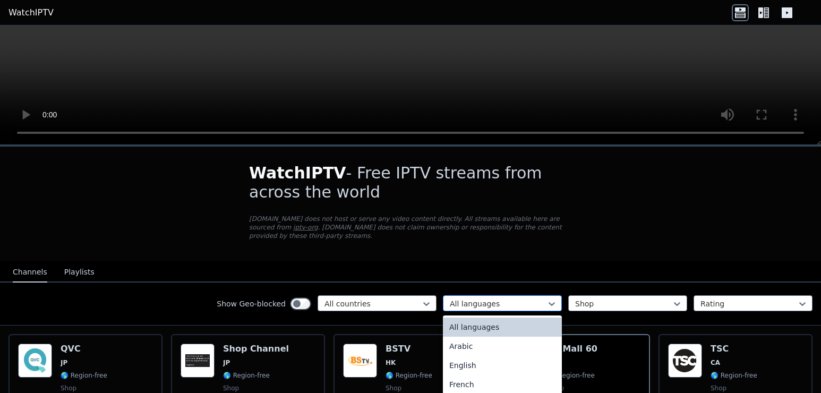
click at [472, 298] on div at bounding box center [498, 303] width 97 height 11
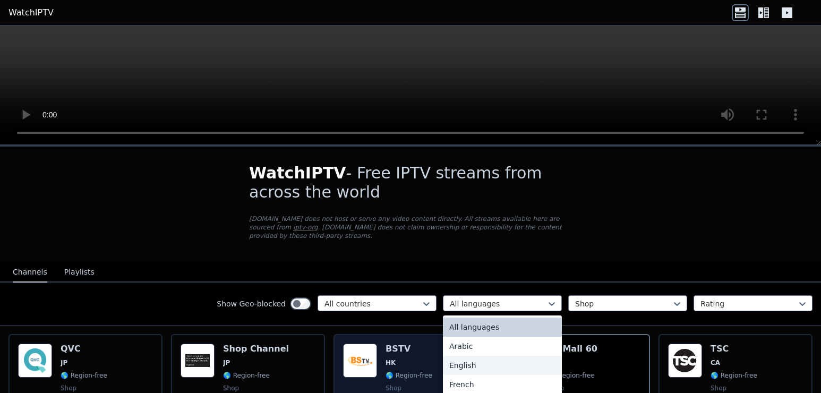
click at [481, 356] on div "English" at bounding box center [502, 365] width 119 height 19
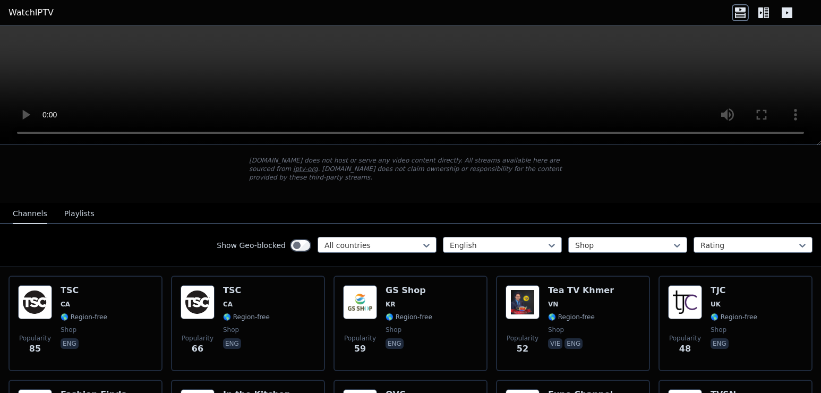
scroll to position [53, 0]
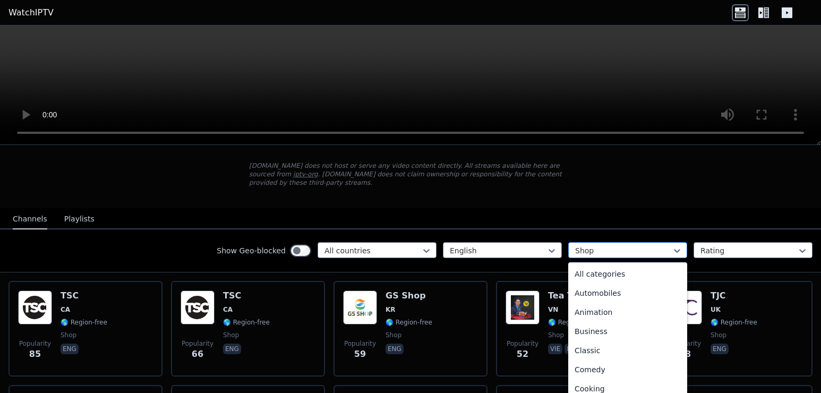
click at [598, 245] on div at bounding box center [623, 250] width 97 height 11
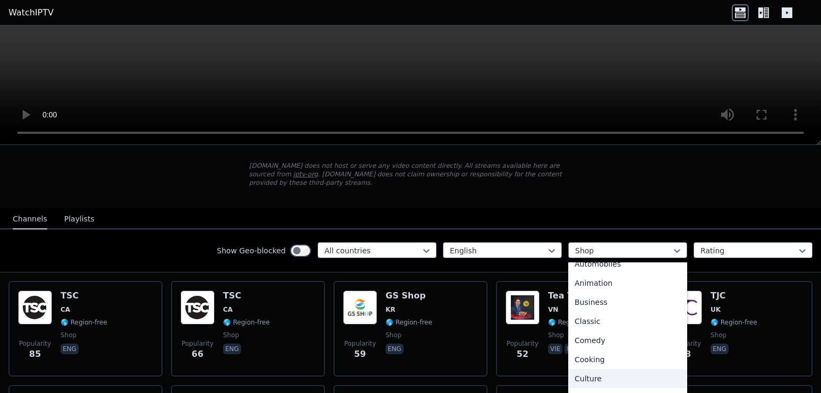
scroll to position [25, 0]
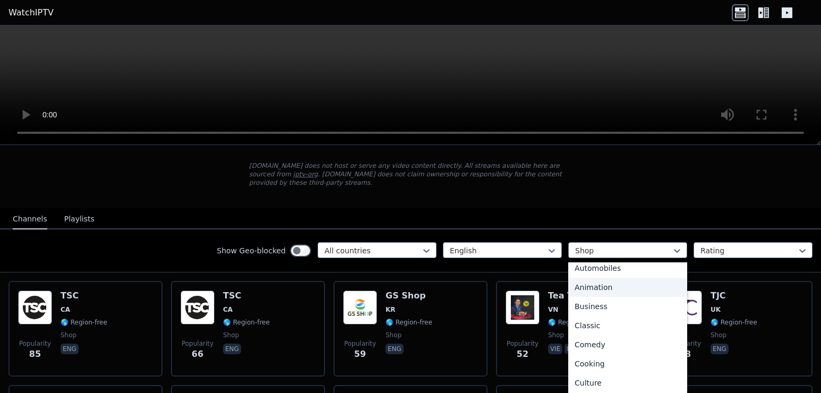
click at [605, 283] on div "Animation" at bounding box center [627, 287] width 119 height 19
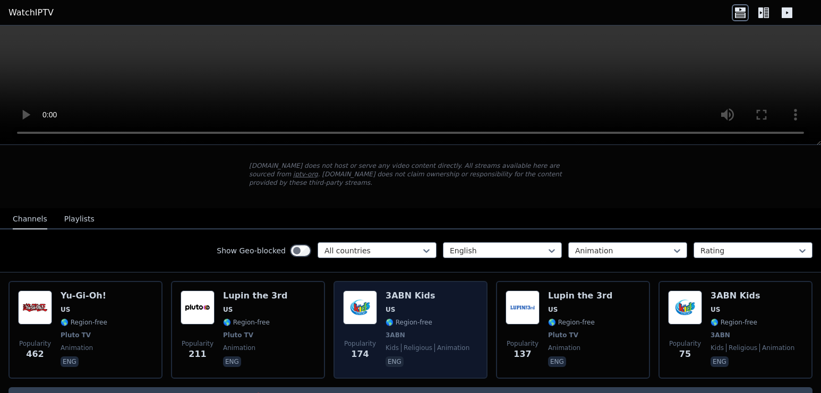
click at [434, 344] on span "animation" at bounding box center [451, 348] width 35 height 8
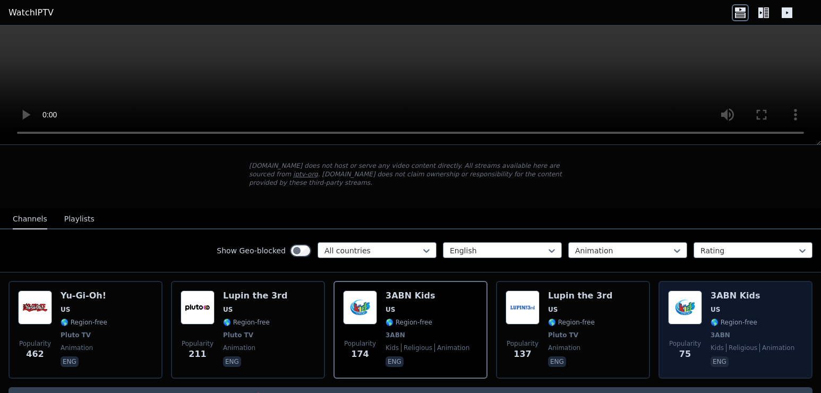
click at [735, 331] on span "3ABN" at bounding box center [753, 335] width 84 height 8
click at [711, 331] on span "3ABN" at bounding box center [721, 335] width 20 height 8
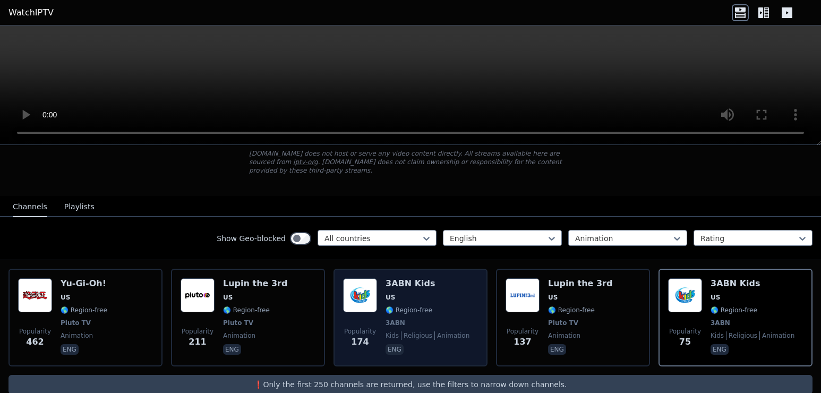
scroll to position [75, 0]
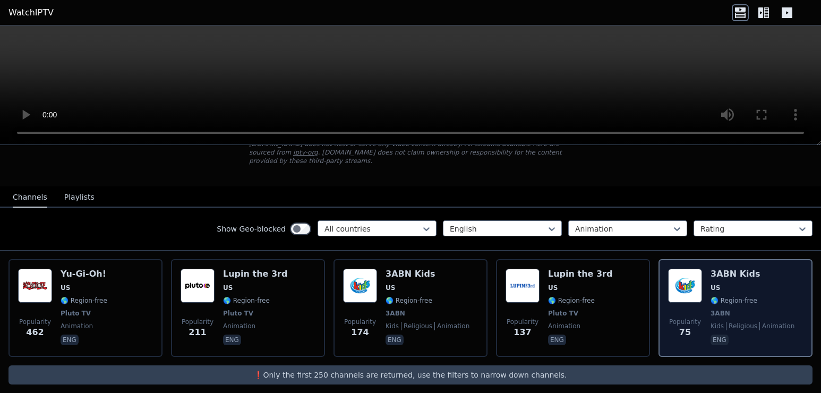
click at [711, 335] on p "eng" at bounding box center [720, 340] width 18 height 11
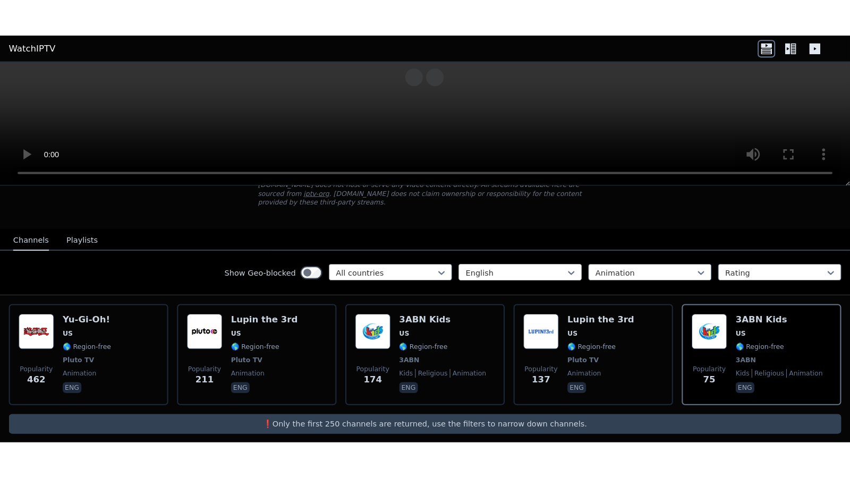
scroll to position [57, 0]
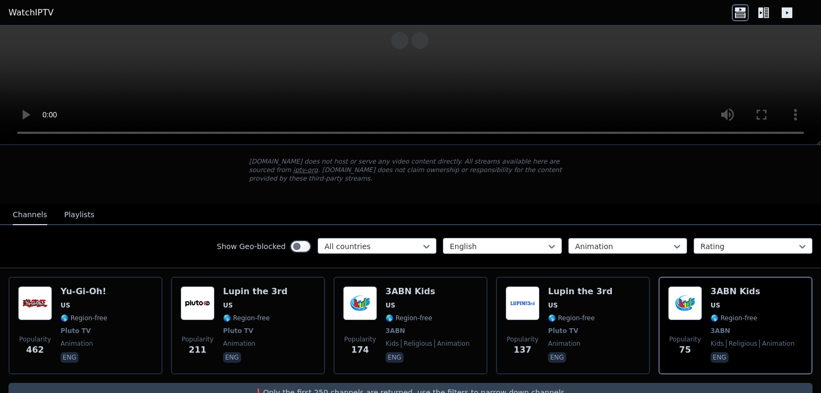
click at [485, 241] on div at bounding box center [498, 246] width 97 height 11
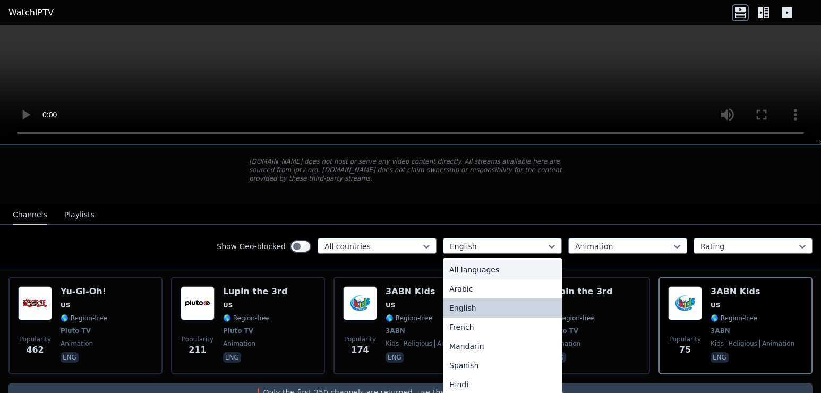
click at [487, 265] on div "All languages" at bounding box center [502, 269] width 119 height 19
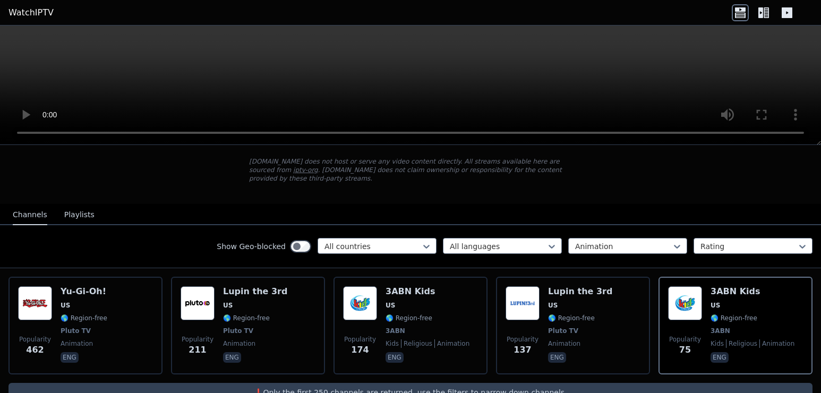
click at [523, 228] on div "Show Geo-blocked All countries option All languages, selected. All languages An…" at bounding box center [410, 246] width 821 height 43
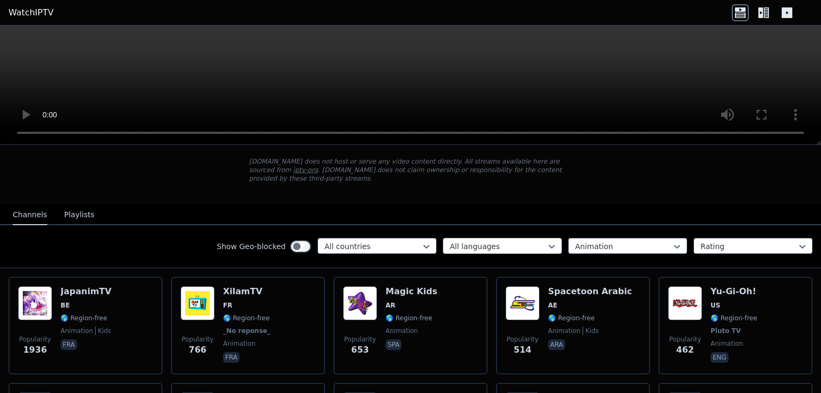
click at [524, 241] on div at bounding box center [498, 246] width 97 height 11
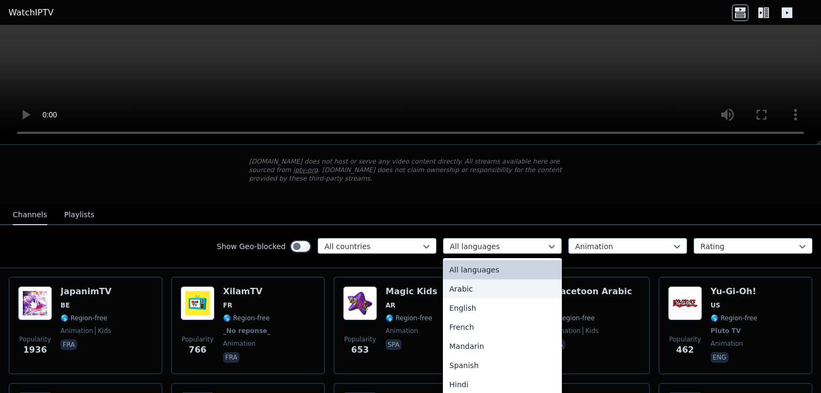
drag, startPoint x: 494, startPoint y: 277, endPoint x: 505, endPoint y: 262, distance: 18.2
click at [494, 279] on div "Arabic" at bounding box center [502, 288] width 119 height 19
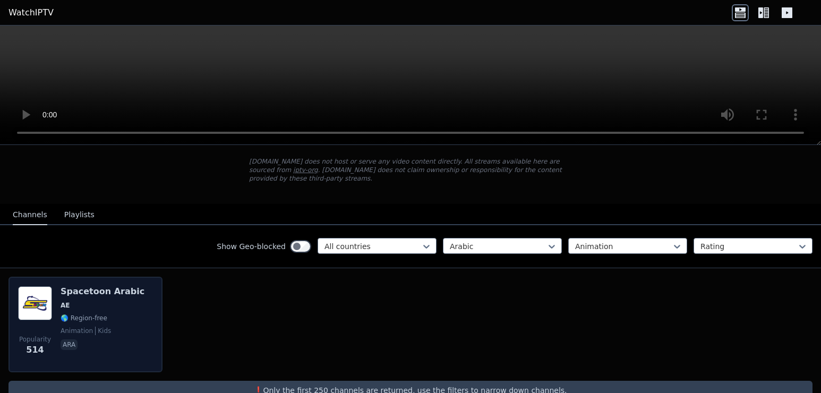
click at [103, 339] on span "ara" at bounding box center [103, 345] width 84 height 13
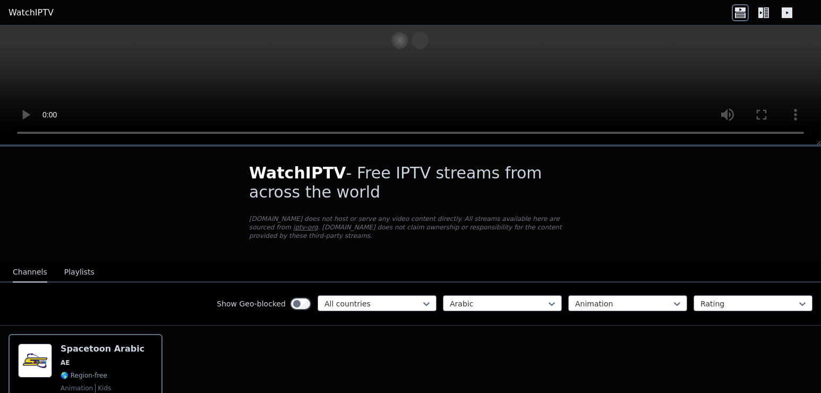
click at [405, 45] on div "Detach button" at bounding box center [399, 40] width 17 height 17
click at [409, 72] on video at bounding box center [410, 84] width 821 height 119
